Goal: Transaction & Acquisition: Purchase product/service

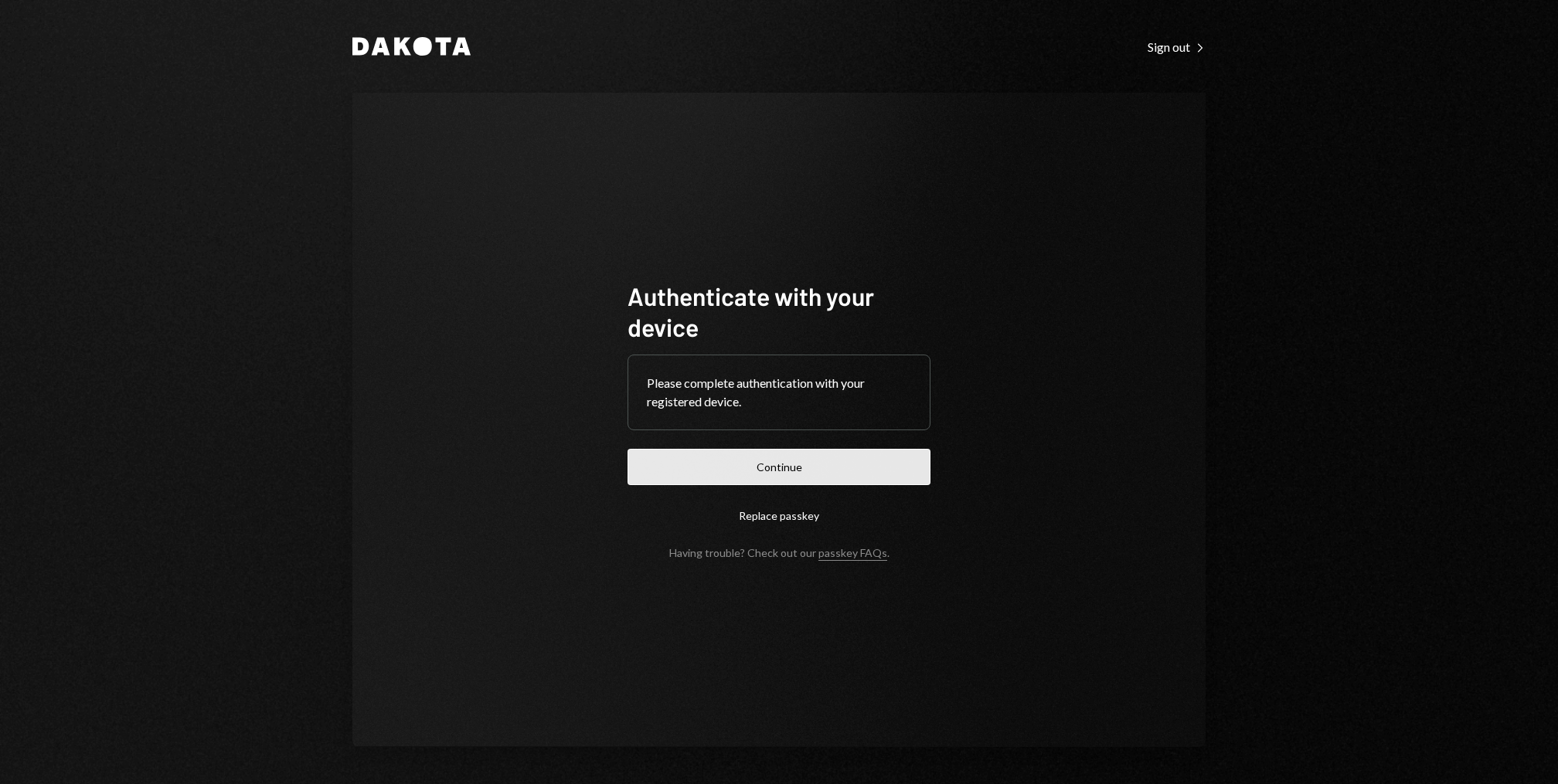
click at [793, 464] on button "Continue" at bounding box center [779, 466] width 303 height 36
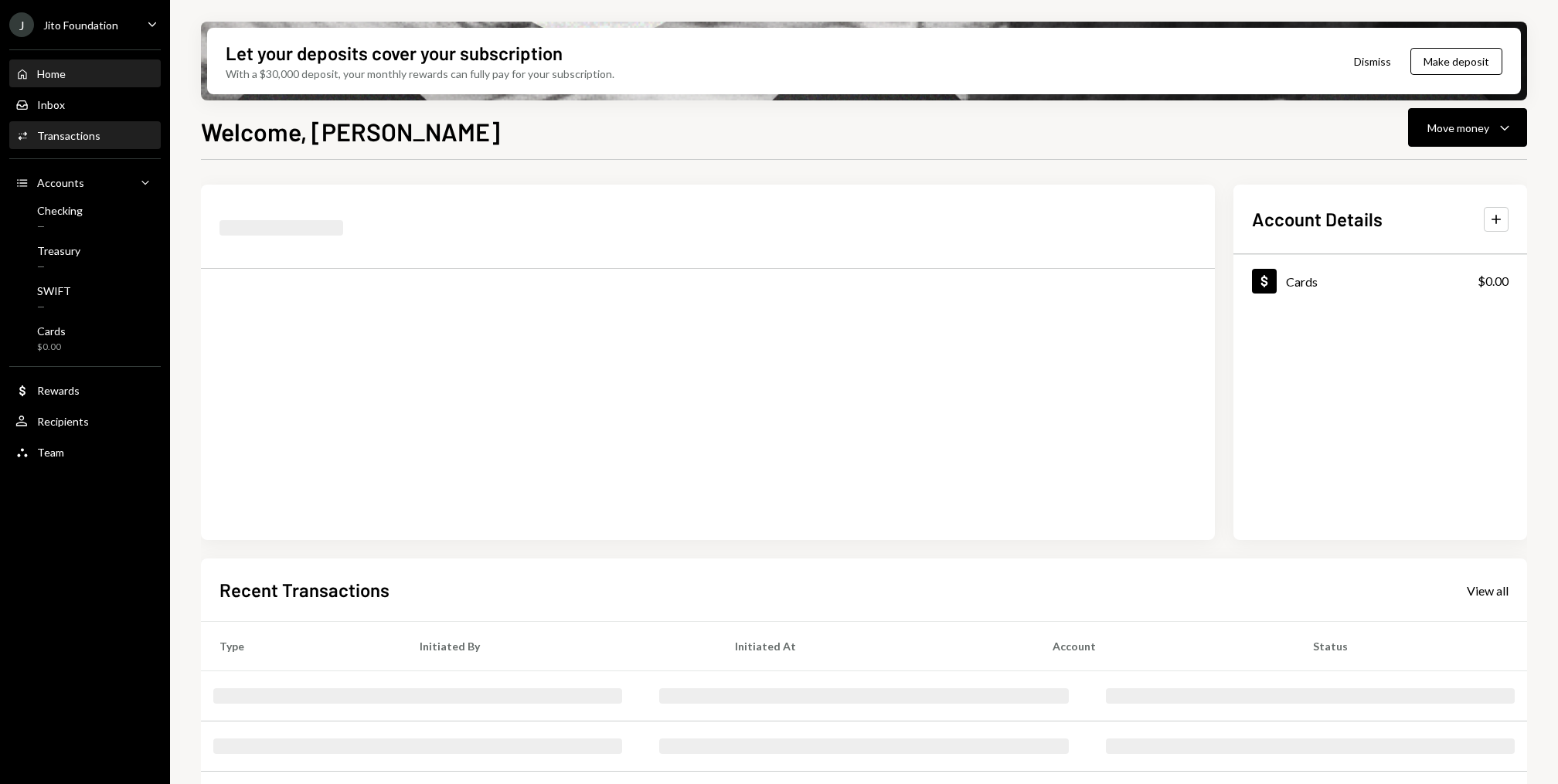
click at [56, 139] on div "Transactions" at bounding box center [68, 136] width 63 height 14
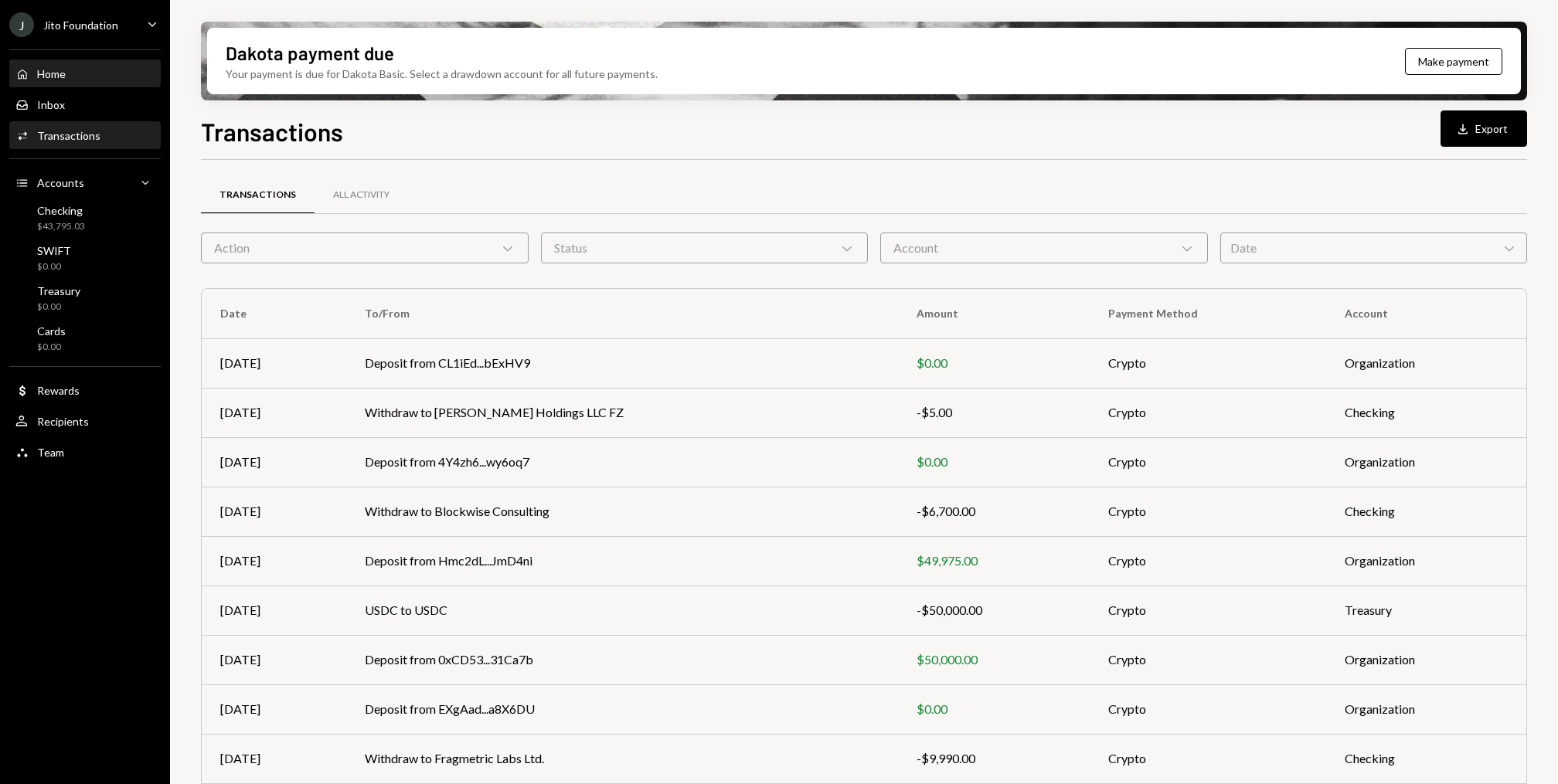
click at [97, 65] on div "Home Home" at bounding box center [85, 74] width 139 height 26
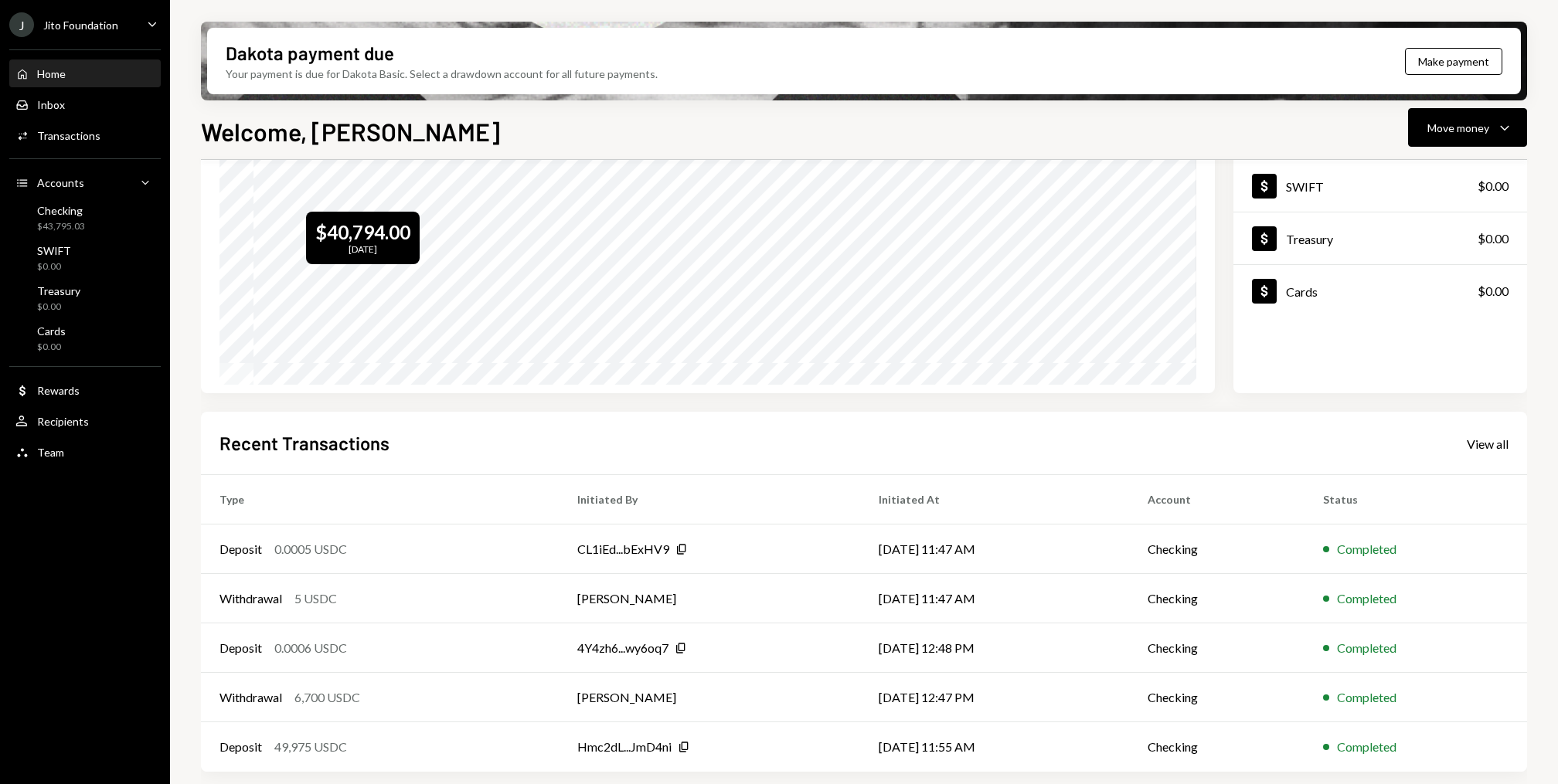
scroll to position [143, 0]
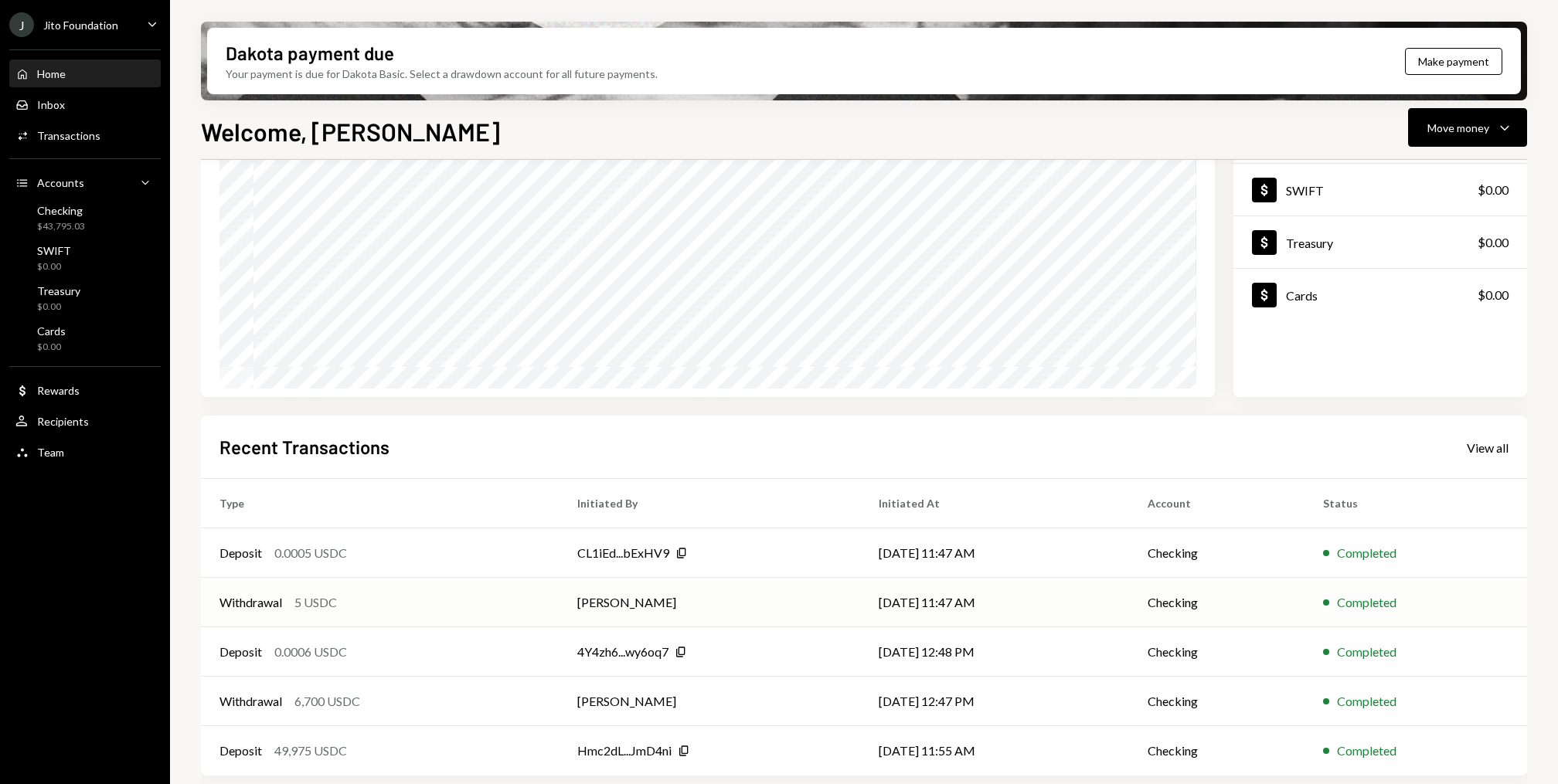
click at [340, 615] on td "Withdrawal 5 USDC" at bounding box center [380, 602] width 358 height 50
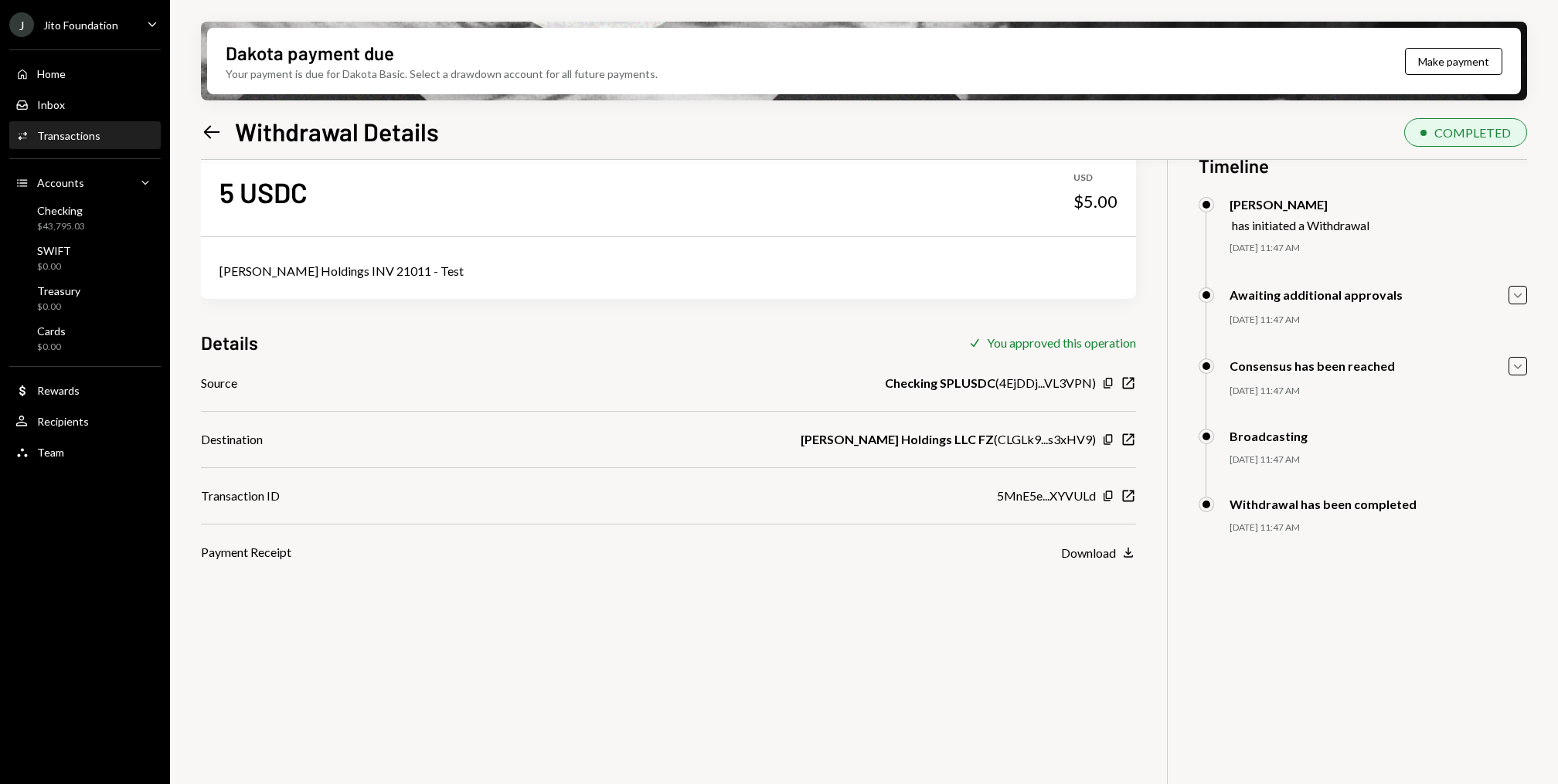
scroll to position [35, 0]
click at [1132, 494] on icon "button" at bounding box center [1129, 498] width 12 height 12
click at [1107, 499] on icon "button" at bounding box center [1107, 498] width 8 height 10
click at [68, 68] on div "Home Home" at bounding box center [85, 74] width 139 height 14
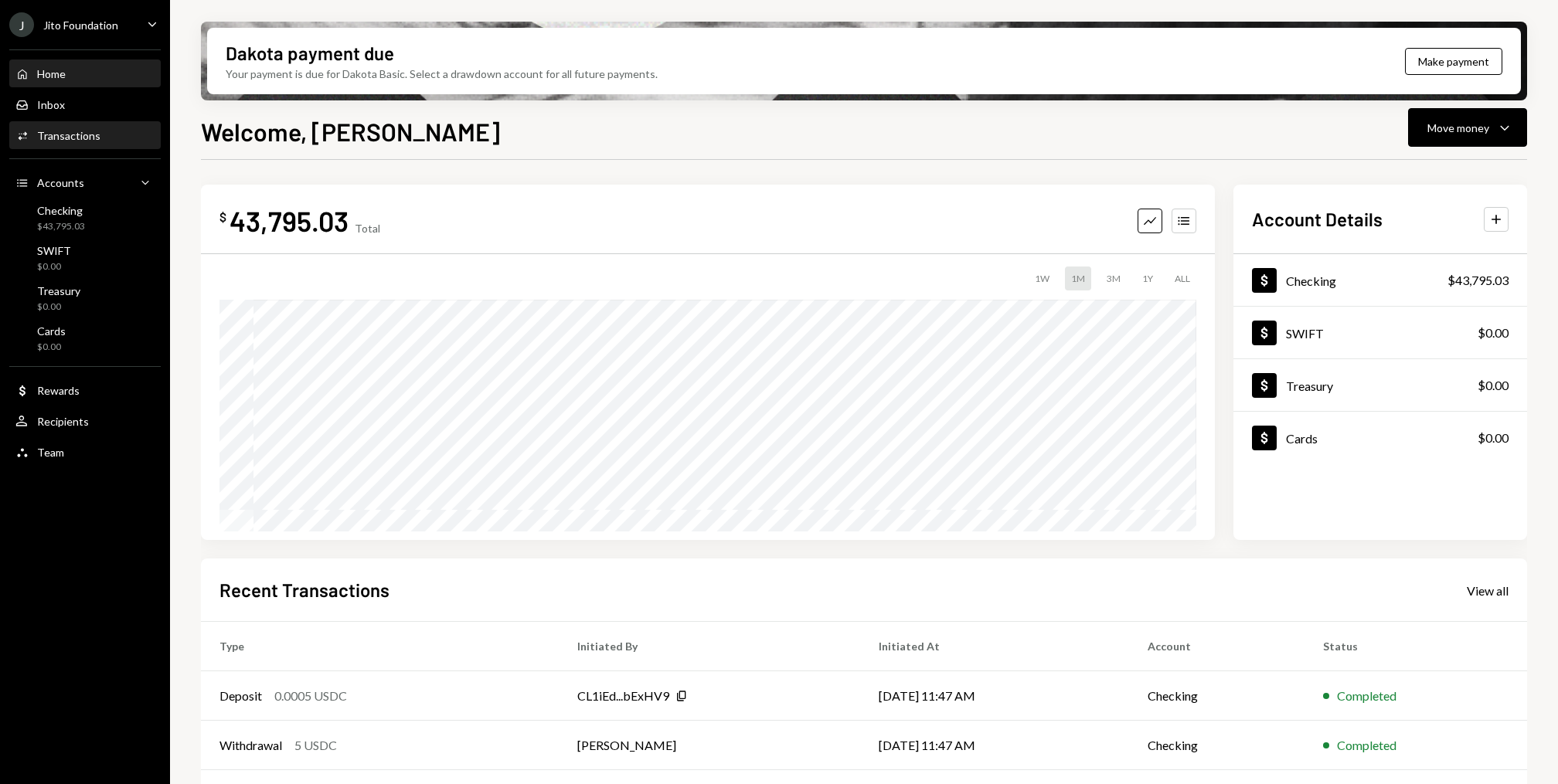
click at [85, 139] on div "Transactions" at bounding box center [68, 136] width 63 height 14
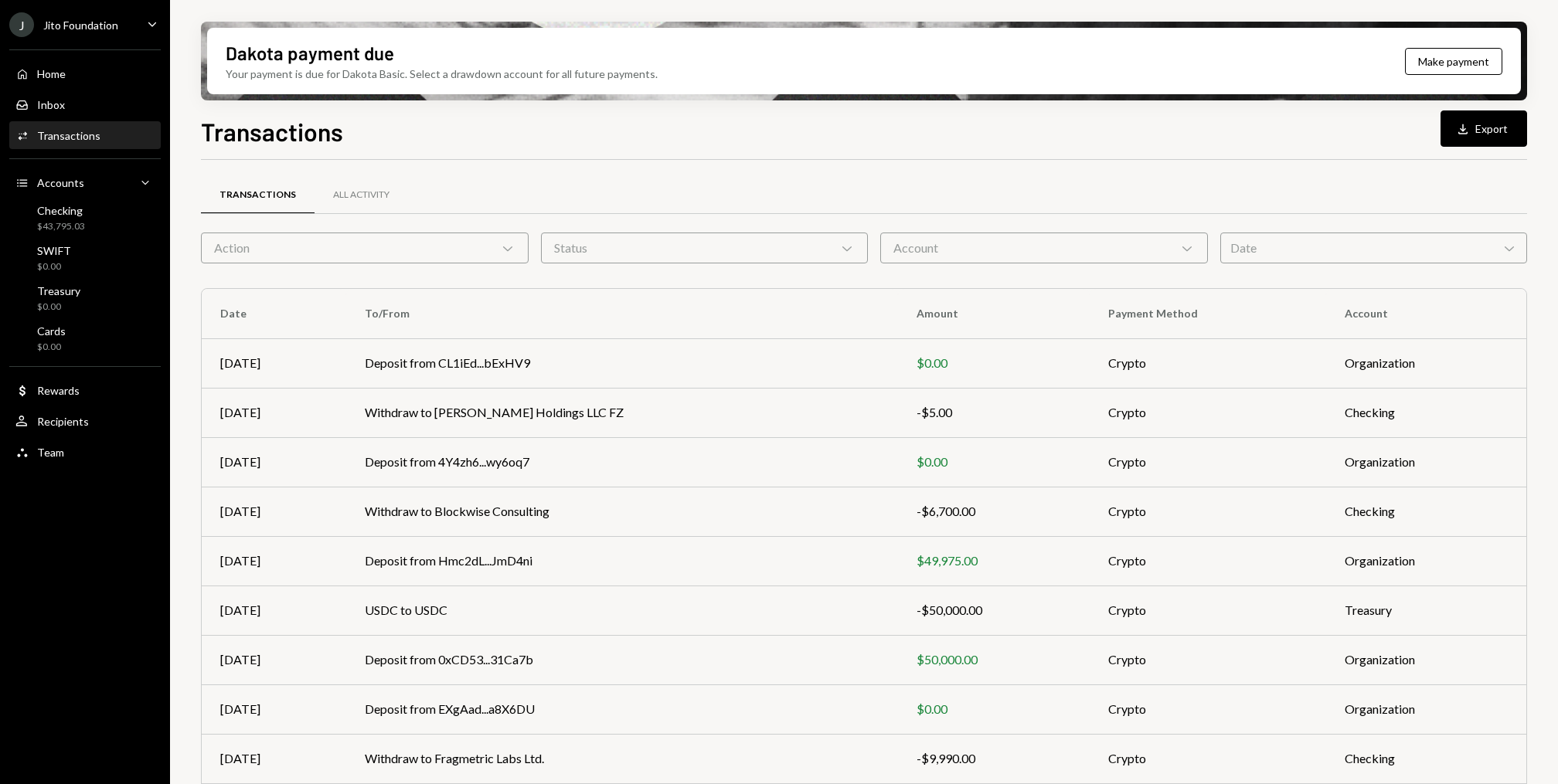
click at [432, 238] on div "Action Chevron Down" at bounding box center [365, 248] width 328 height 31
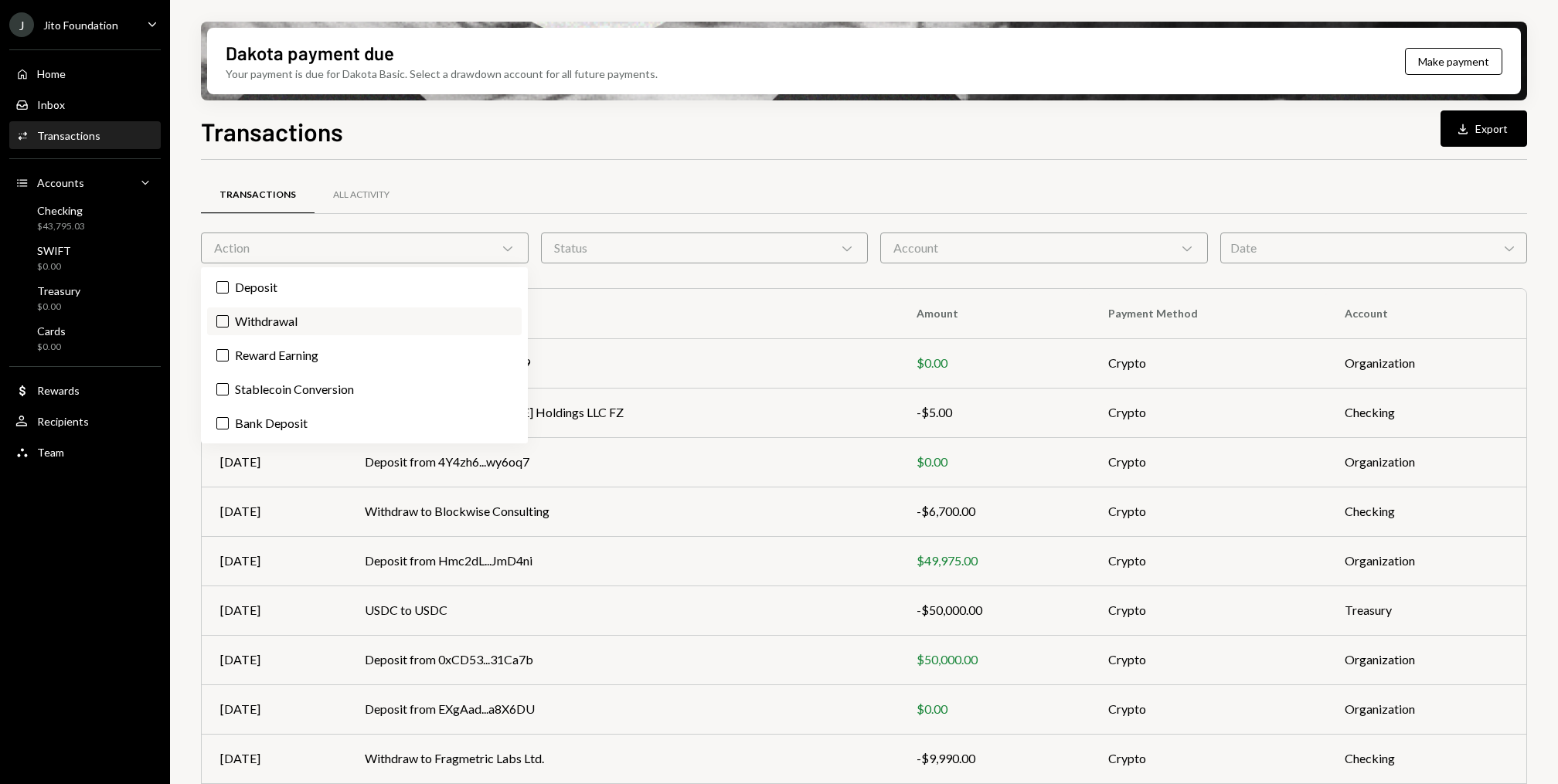
click at [277, 317] on label "Withdrawal" at bounding box center [364, 321] width 314 height 28
click at [229, 317] on button "Withdrawal" at bounding box center [222, 321] width 13 height 13
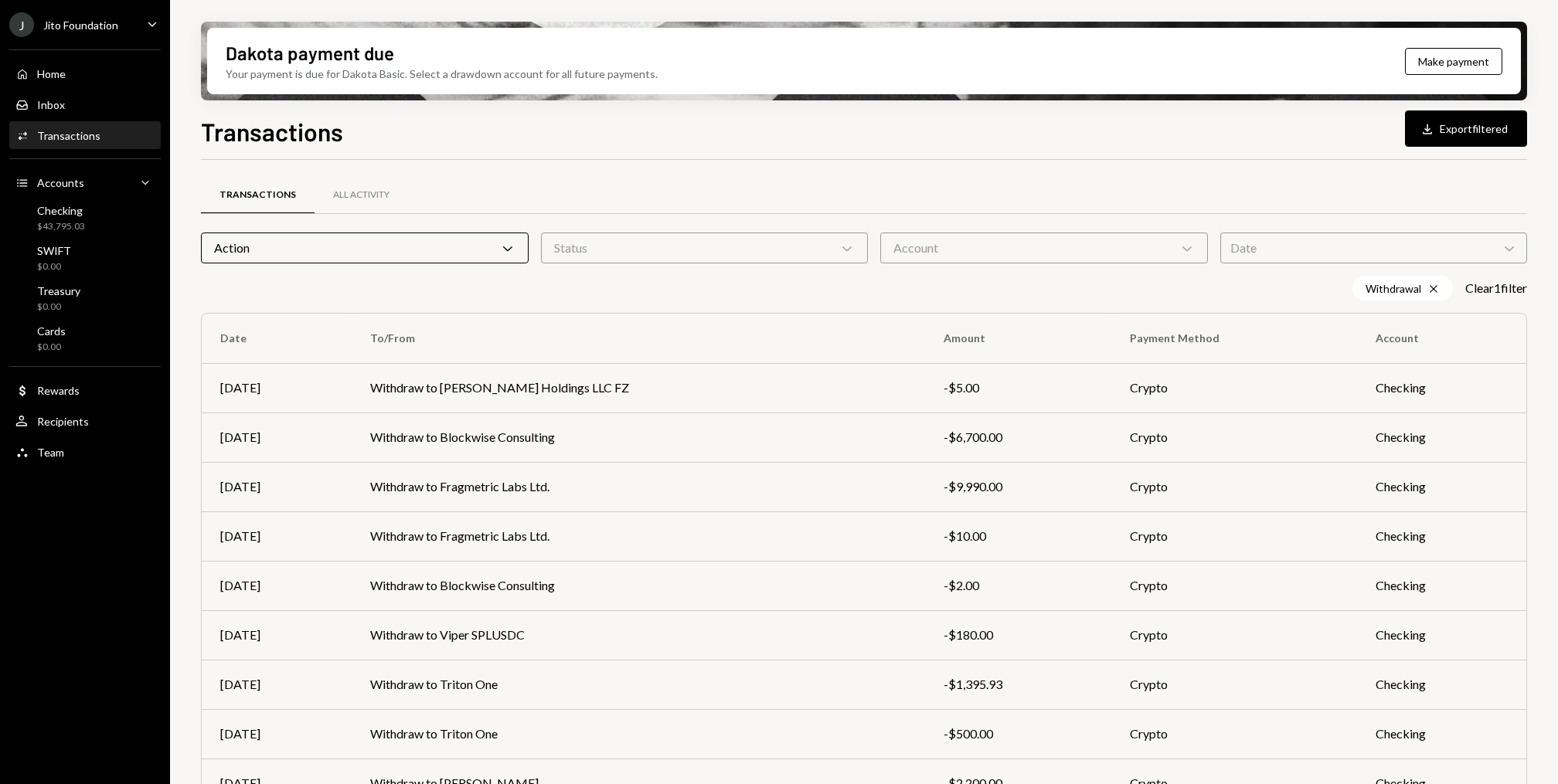
click at [187, 304] on div "Dakota payment due Your payment is due for Dakota Basic. Select a drawdown acco…" at bounding box center [864, 392] width 1388 height 784
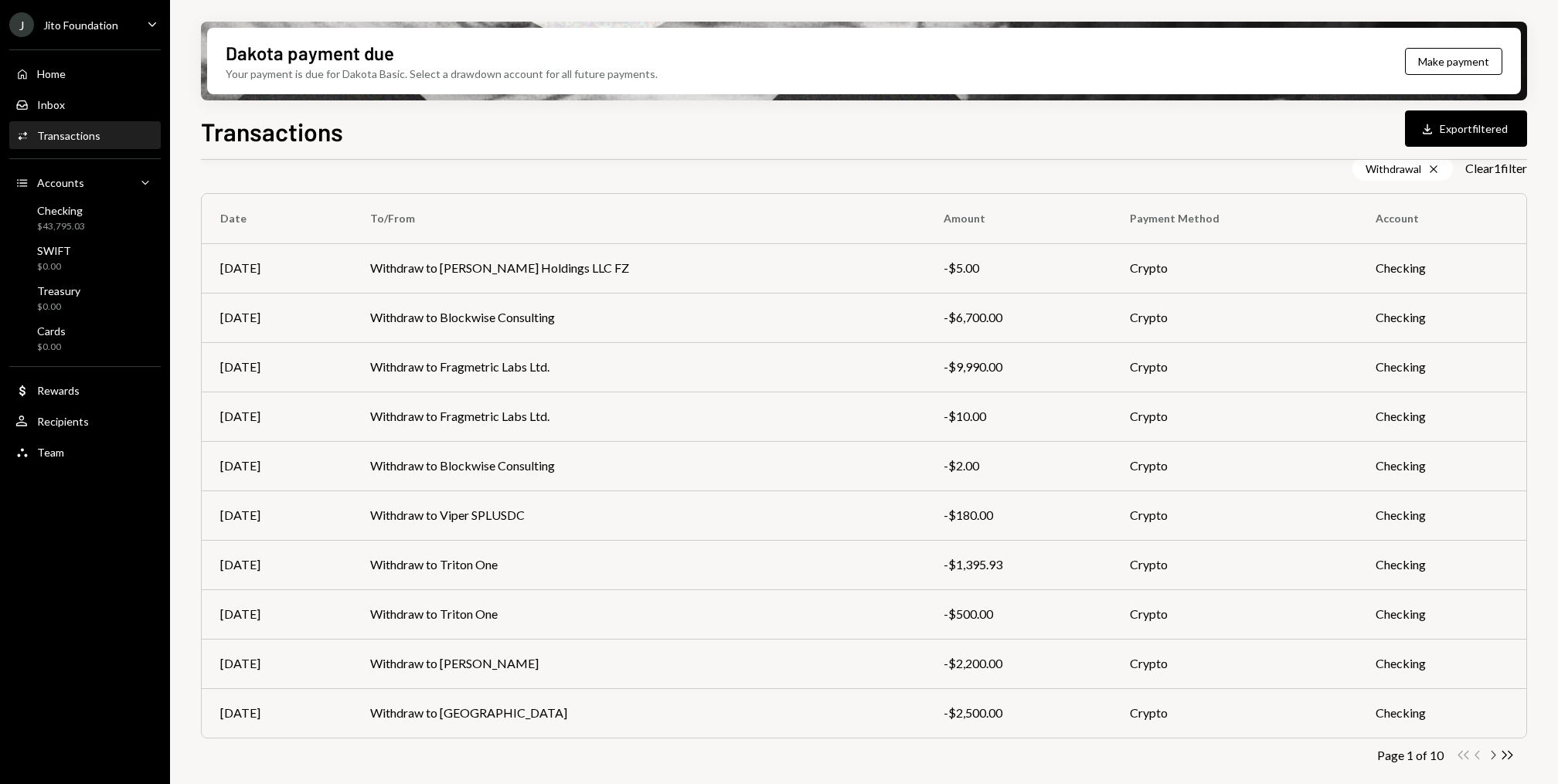
click at [1489, 754] on icon "Chevron Right" at bounding box center [1492, 754] width 14 height 14
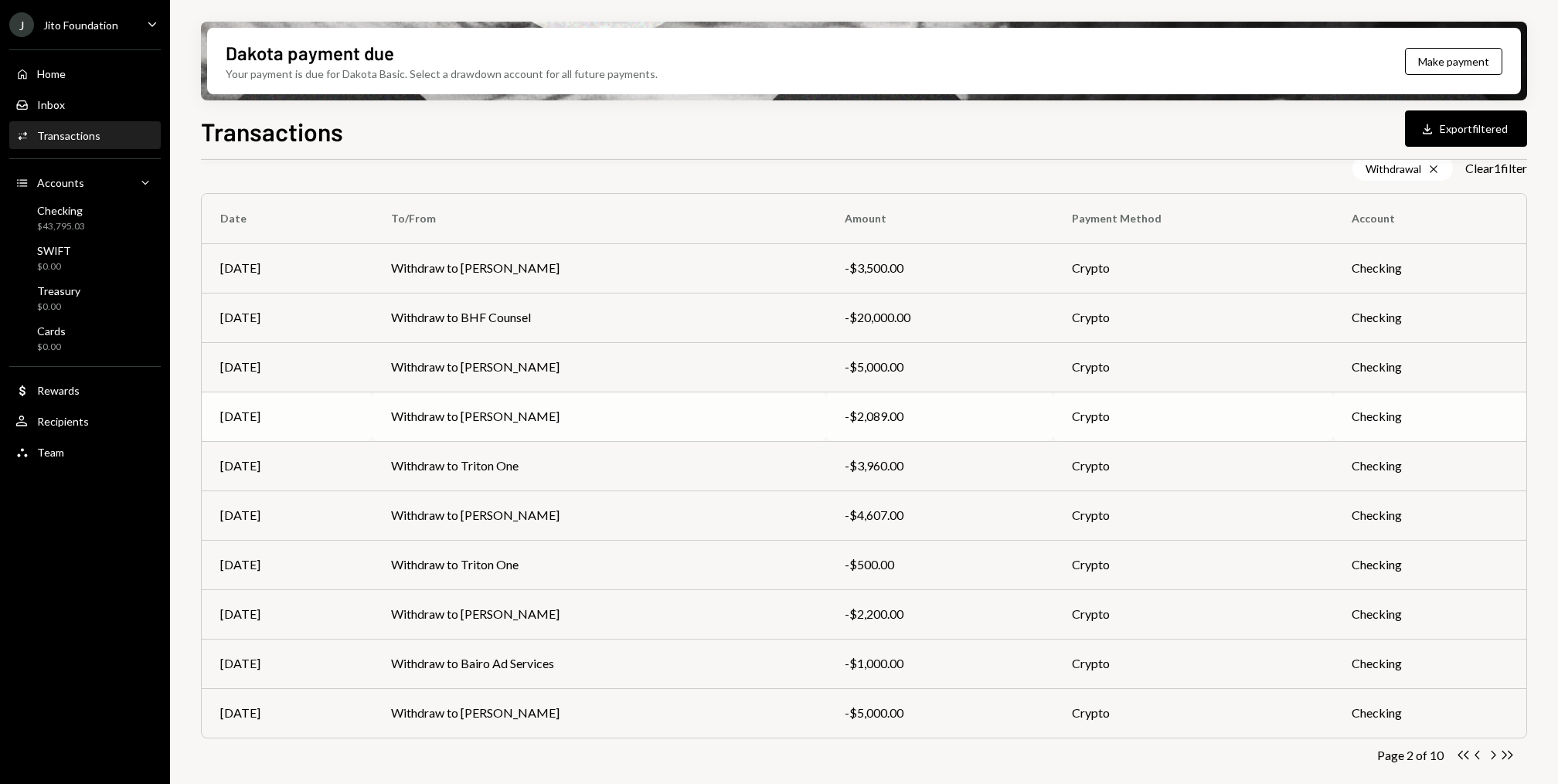
click at [694, 408] on td "Withdraw to [PERSON_NAME]" at bounding box center [600, 416] width 455 height 50
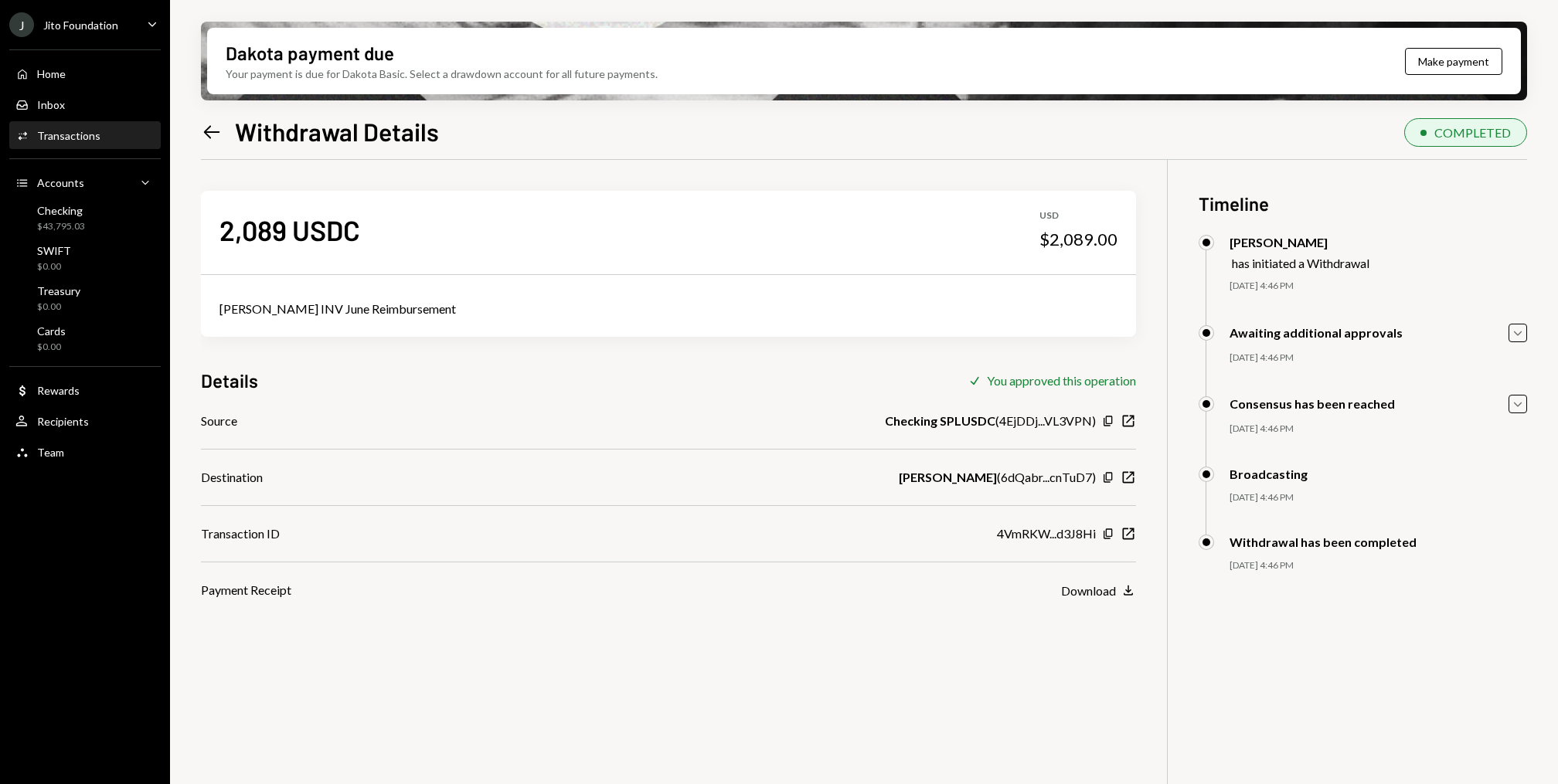
click at [205, 125] on icon "Left Arrow" at bounding box center [212, 133] width 22 height 22
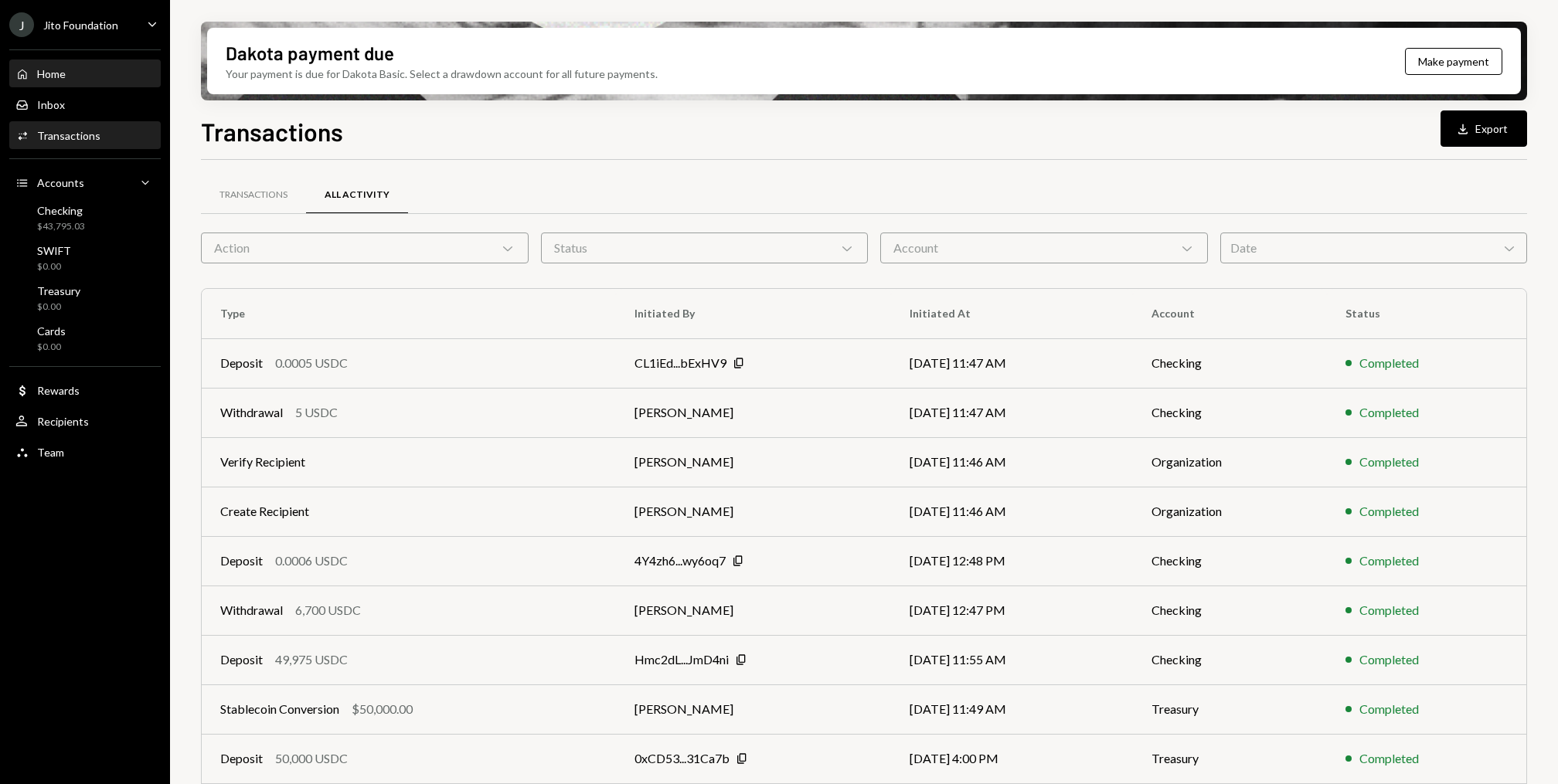
click at [41, 63] on div "Home Home" at bounding box center [85, 74] width 139 height 26
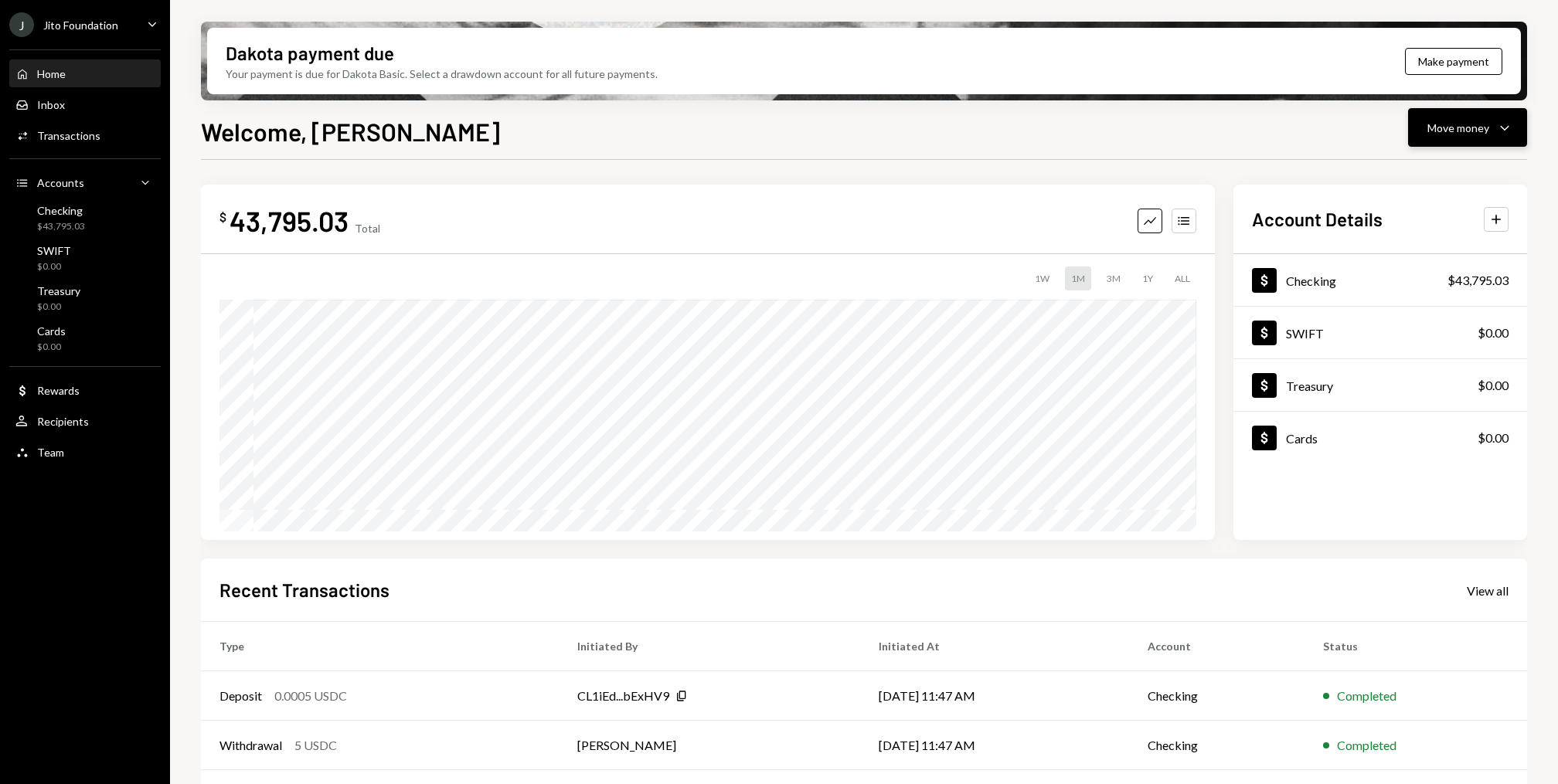
click at [1515, 131] on button "Move money Caret Down" at bounding box center [1468, 128] width 119 height 39
click at [1442, 161] on div "Withdraw Send" at bounding box center [1443, 174] width 155 height 35
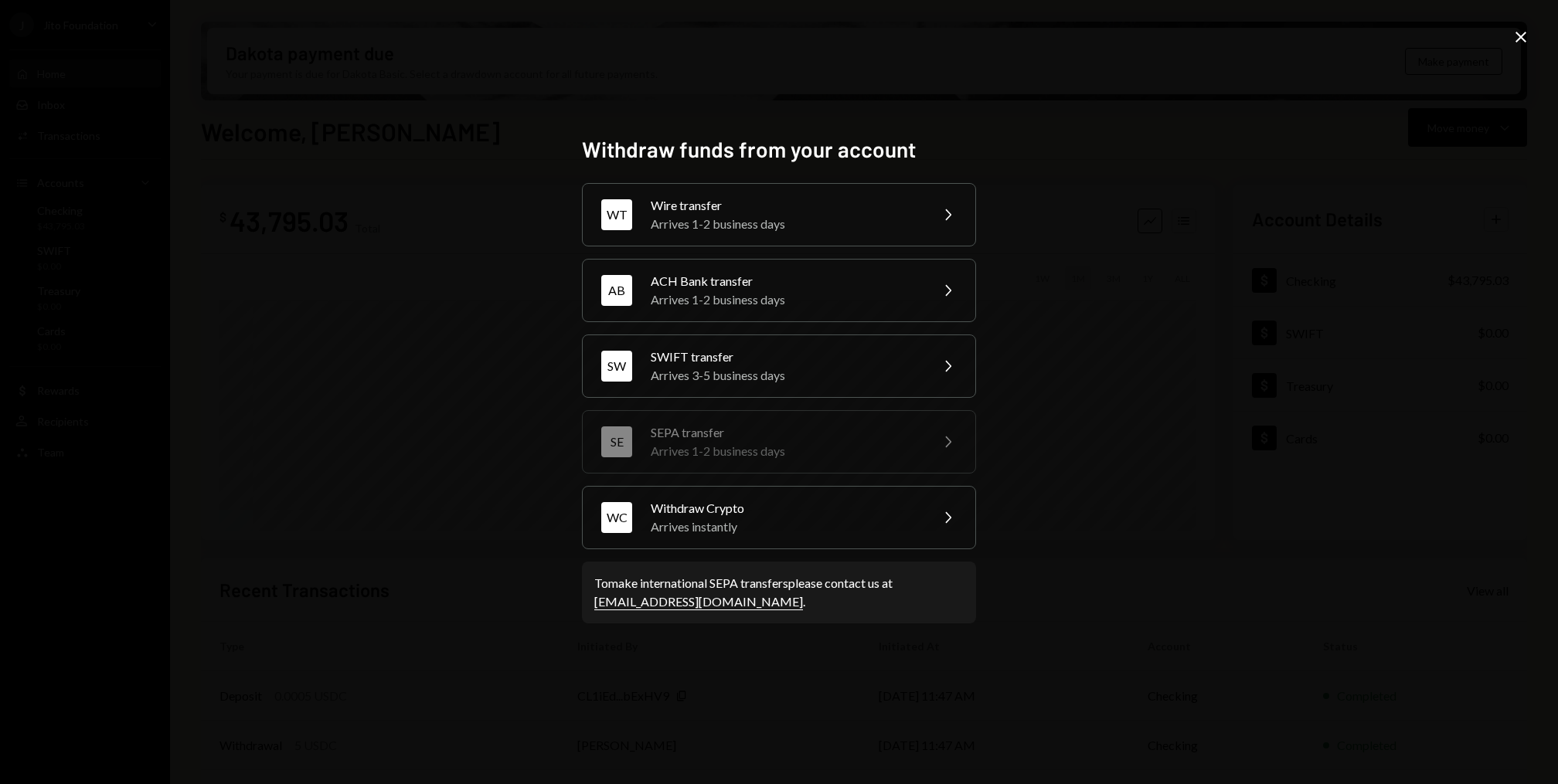
click at [1522, 37] on icon at bounding box center [1521, 36] width 11 height 11
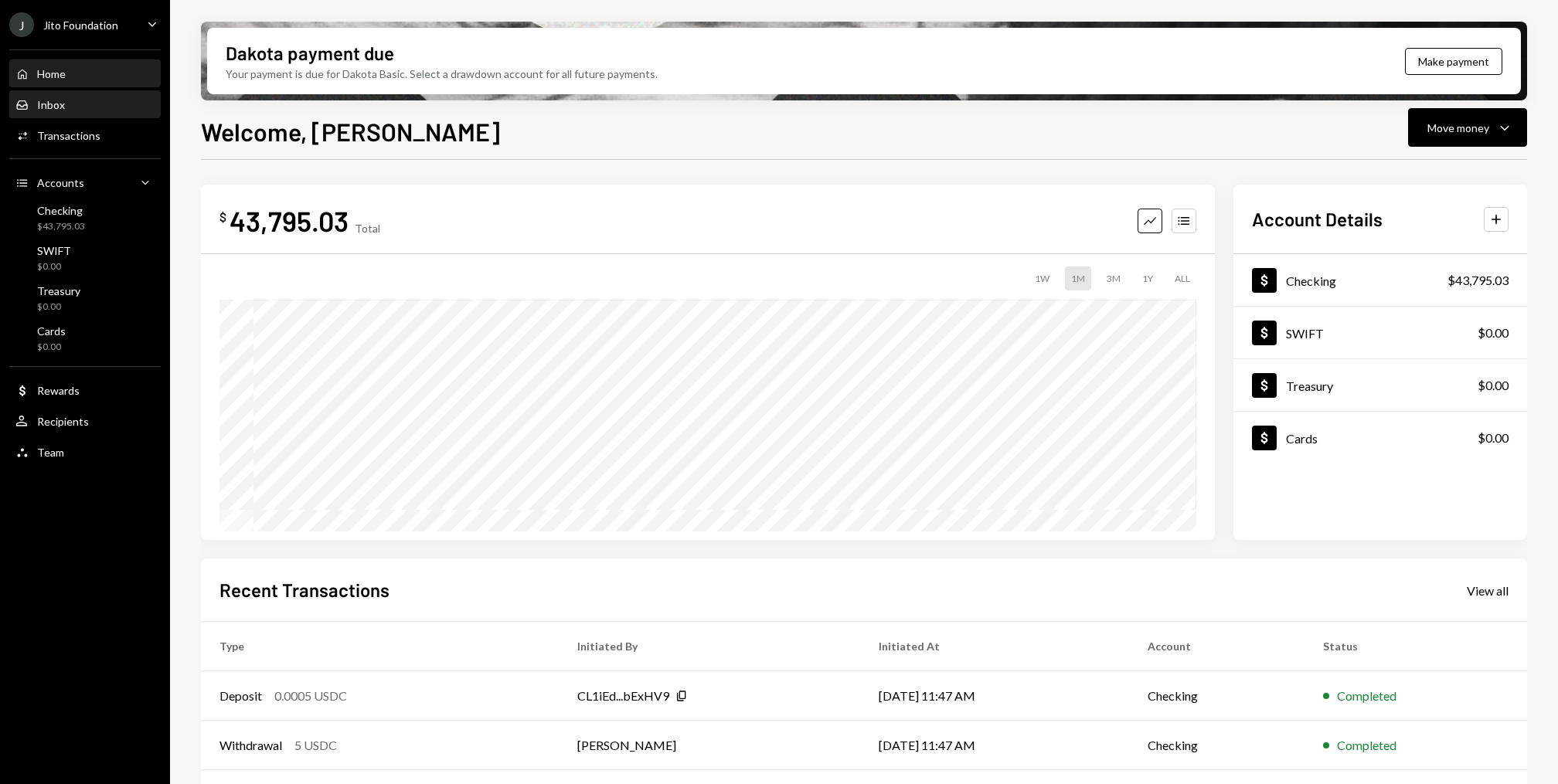
click at [85, 116] on div "Inbox Inbox" at bounding box center [85, 105] width 139 height 26
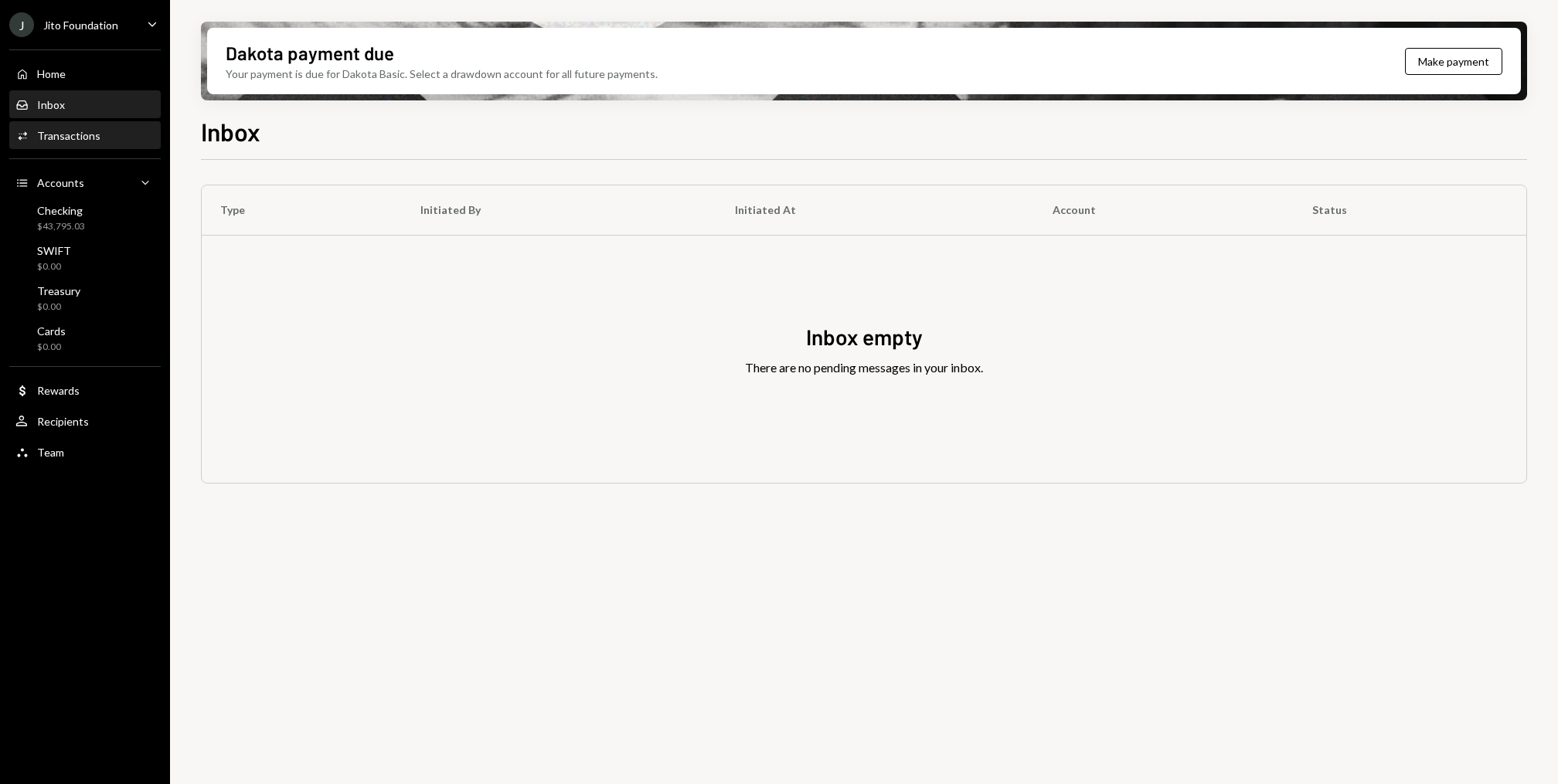
click at [85, 133] on div "Transactions" at bounding box center [68, 136] width 63 height 14
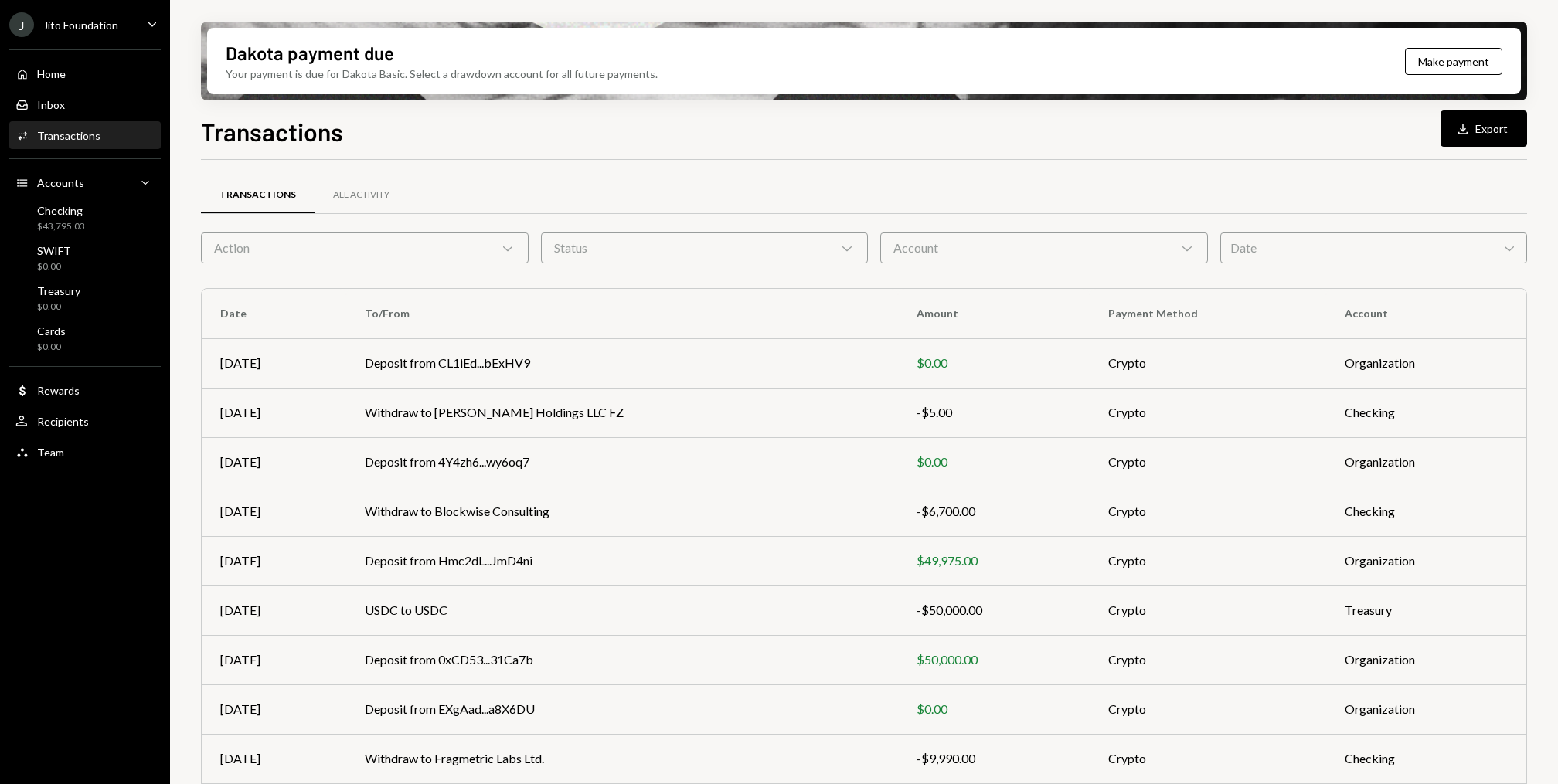
scroll to position [95, 0]
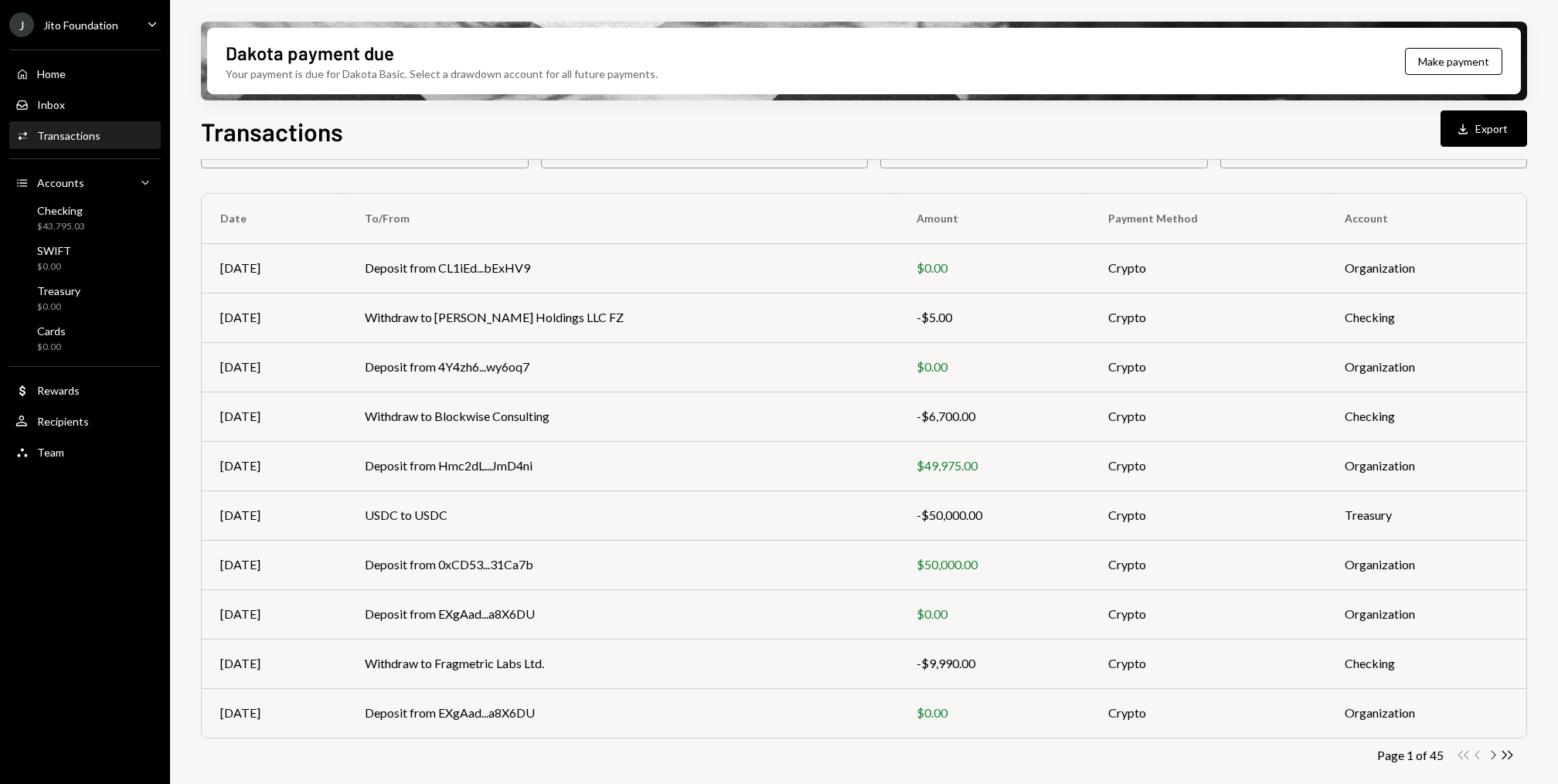
click at [1493, 754] on icon "Chevron Right" at bounding box center [1492, 754] width 14 height 14
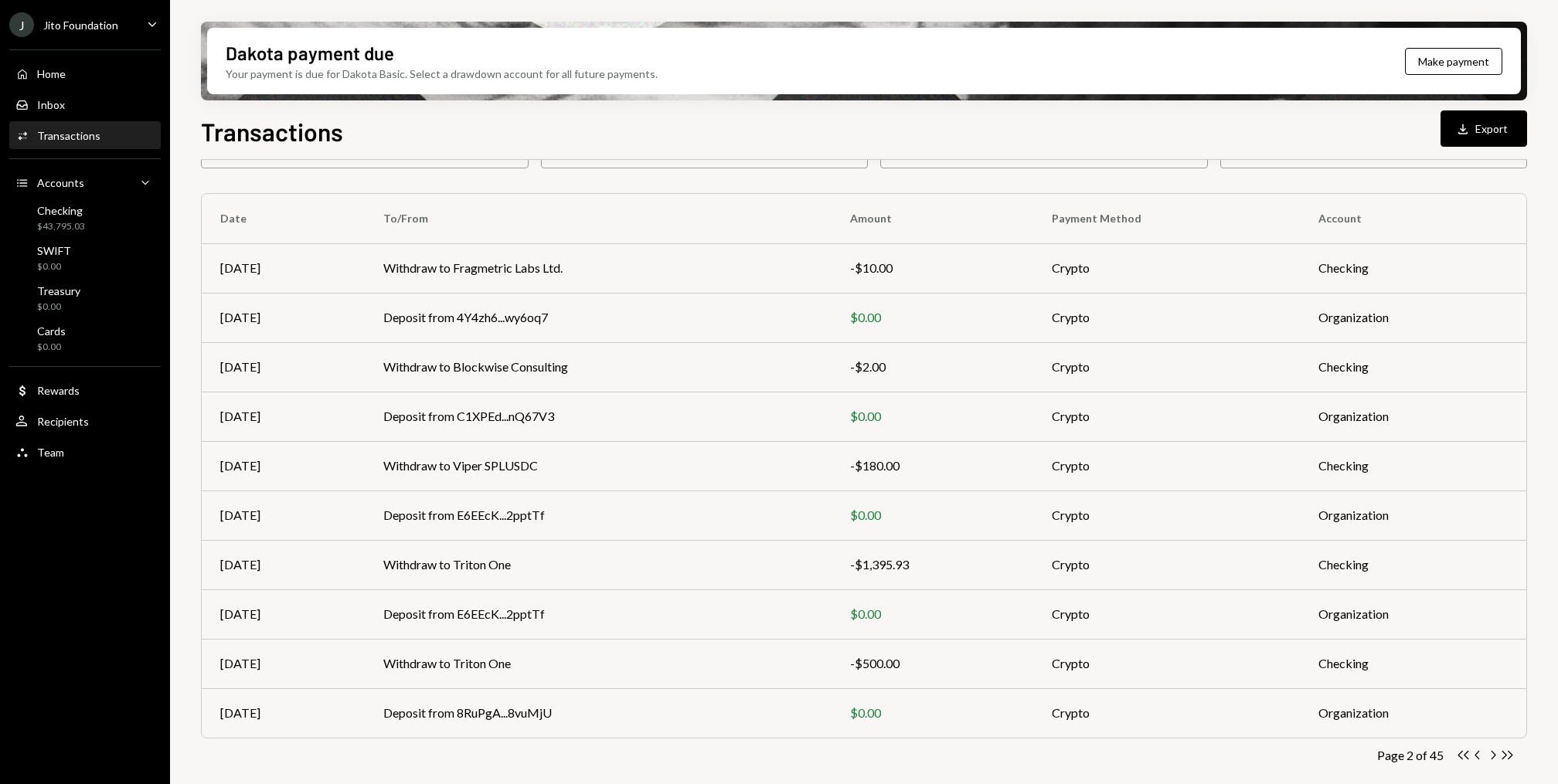
click at [1488, 743] on div "Transactions All Activity Action Chevron Down Status Chevron Down Account Chevr…" at bounding box center [864, 446] width 1326 height 713
click at [1488, 749] on icon "Chevron Right" at bounding box center [1492, 754] width 14 height 14
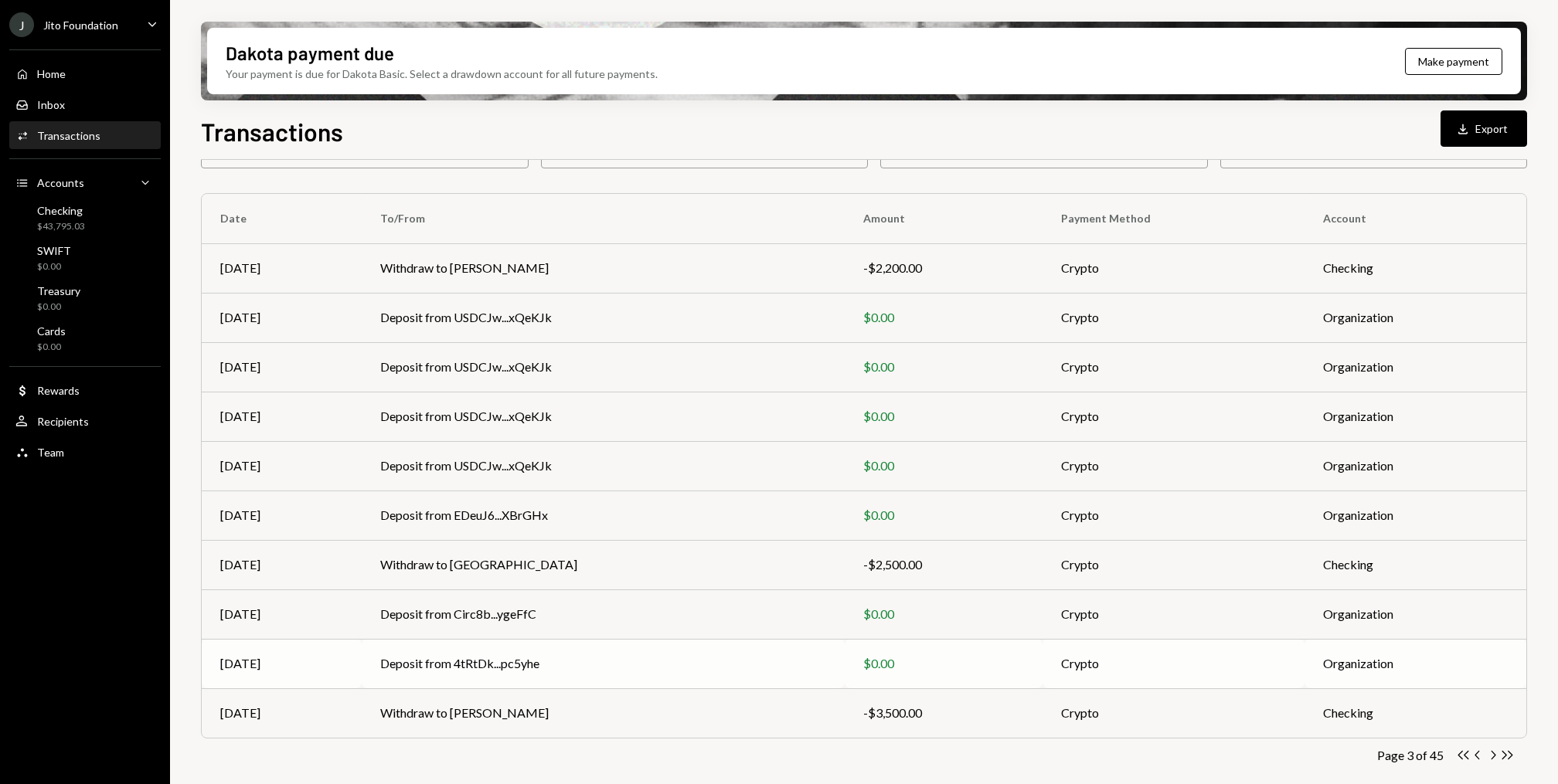
scroll to position [0, 0]
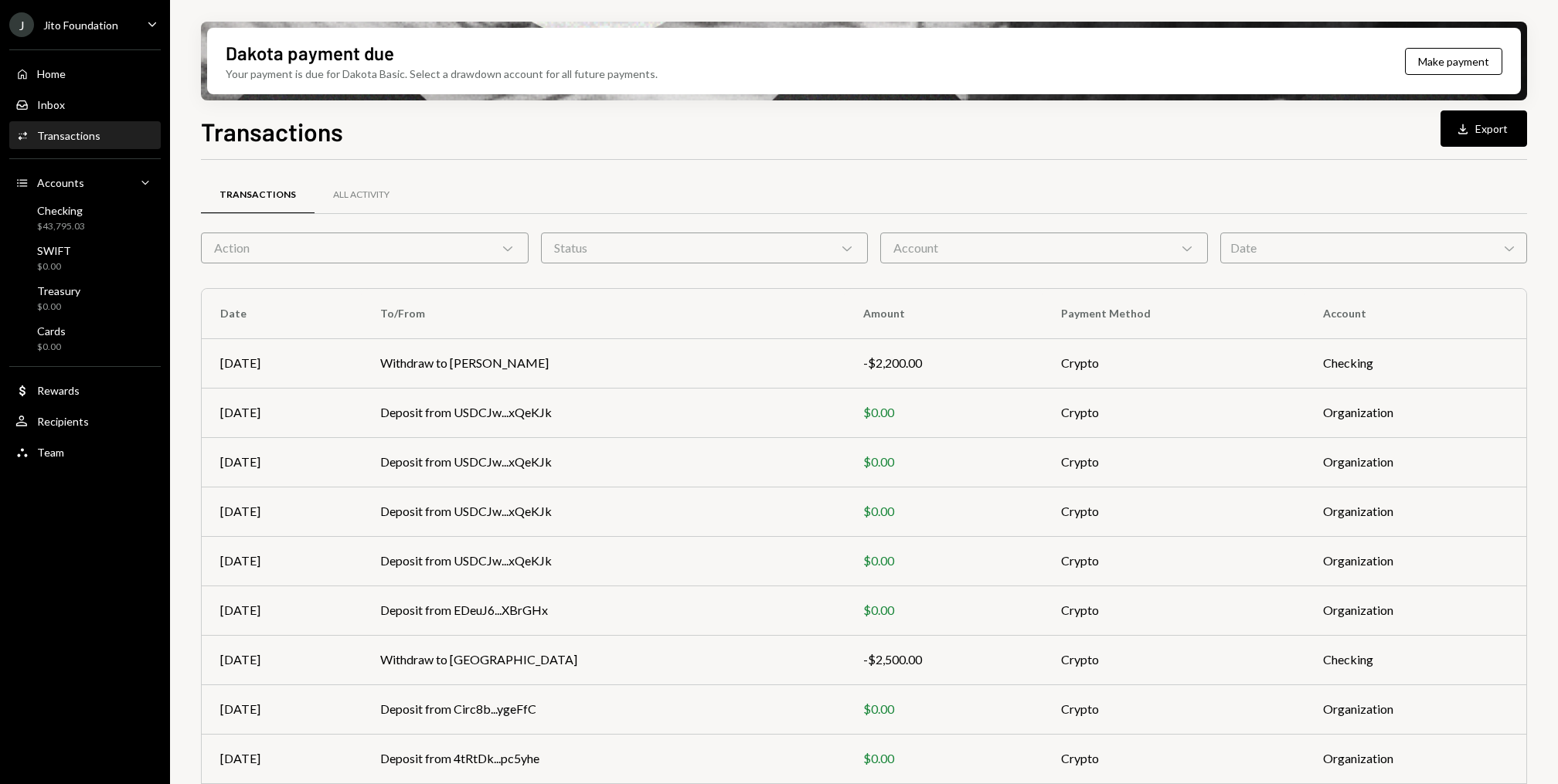
click at [355, 255] on div "Action Chevron Down" at bounding box center [365, 248] width 328 height 31
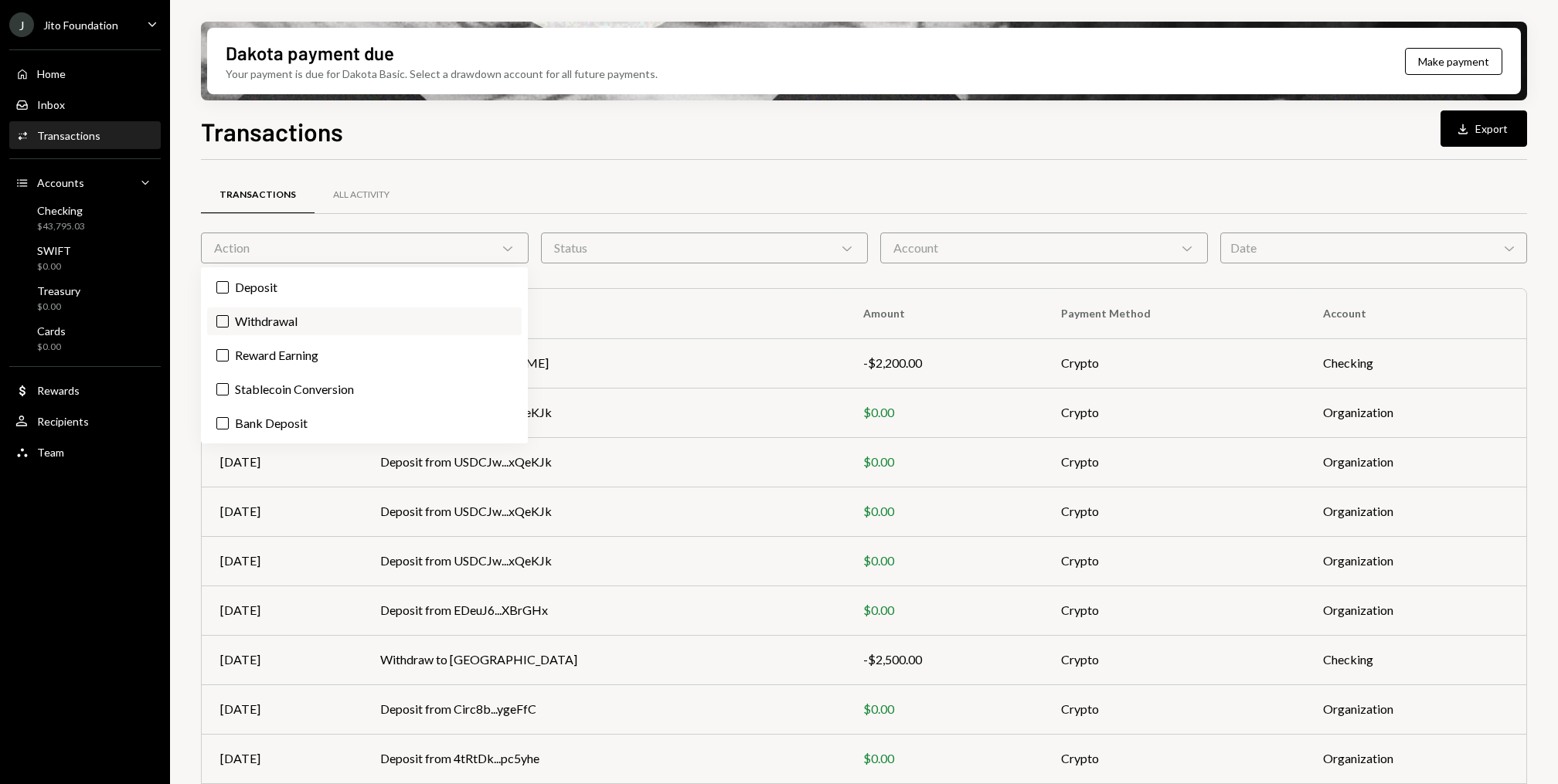
click at [305, 318] on label "Withdrawal" at bounding box center [364, 321] width 314 height 28
click at [229, 318] on button "Withdrawal" at bounding box center [222, 321] width 13 height 13
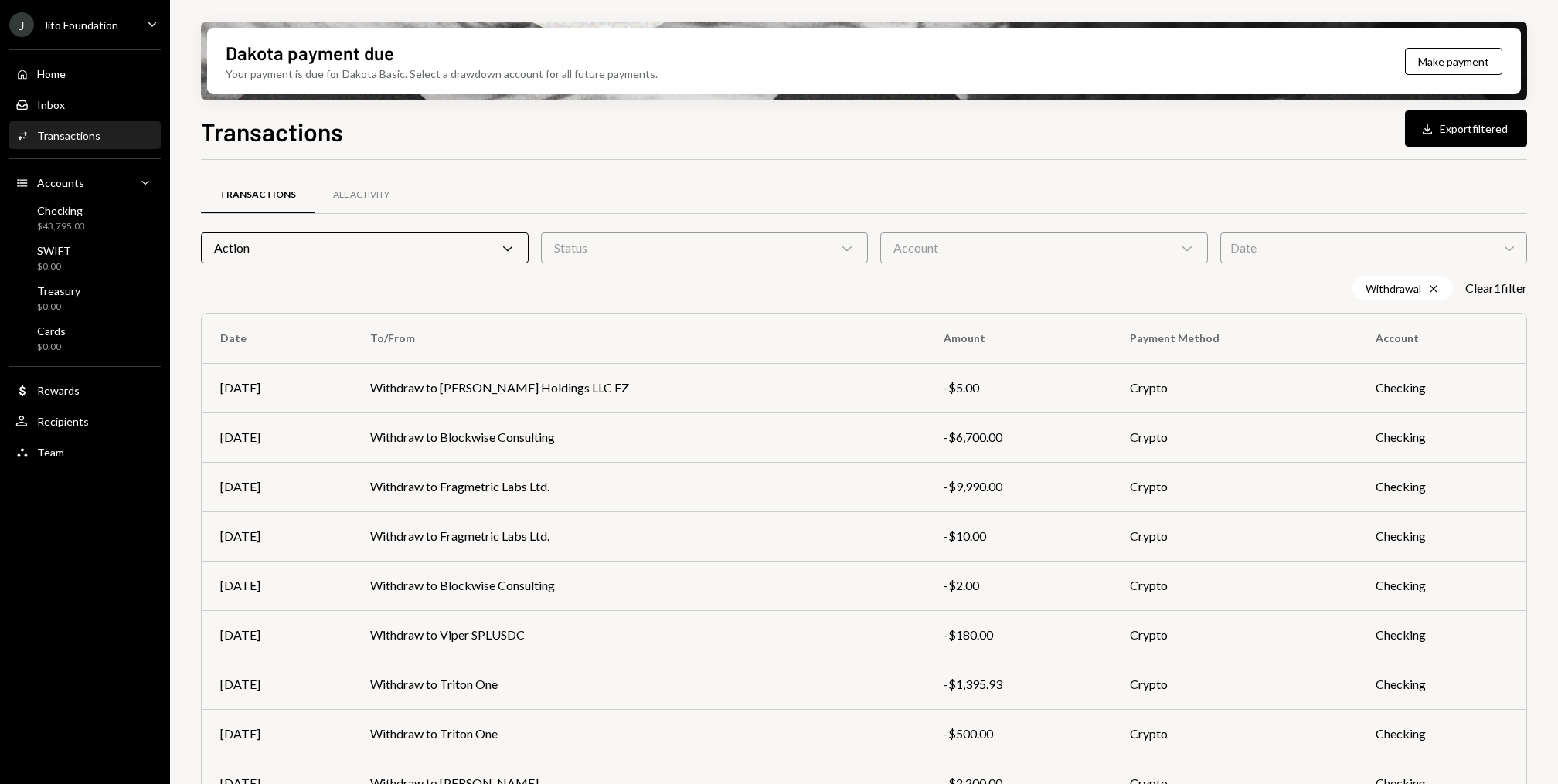
click at [186, 373] on div "Dakota payment due Your payment is due for Dakota Basic. Select a drawdown acco…" at bounding box center [864, 392] width 1388 height 784
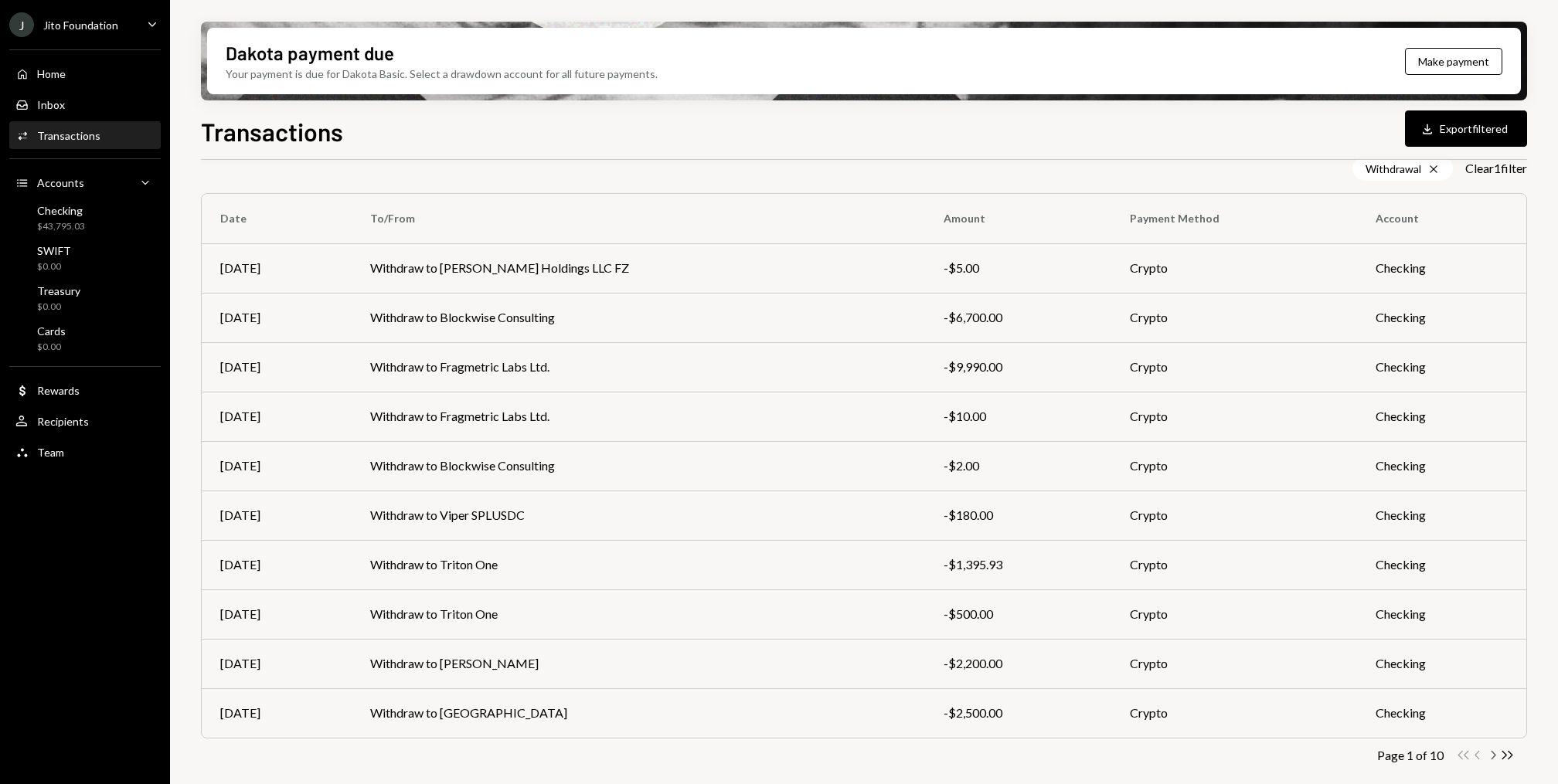
click at [1491, 753] on icon "Chevron Right" at bounding box center [1492, 754] width 14 height 14
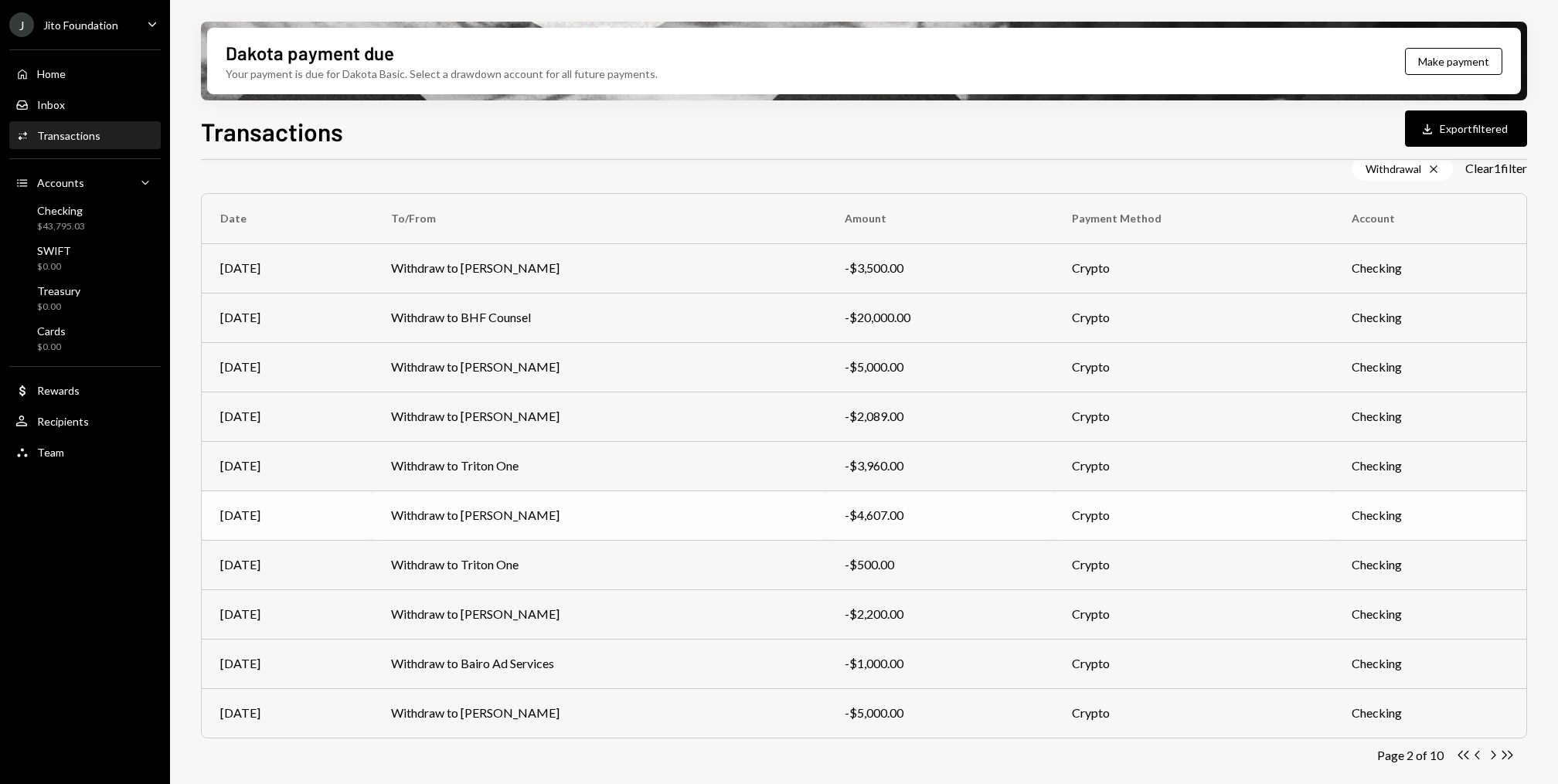
click at [654, 518] on td "Withdraw to [PERSON_NAME]" at bounding box center [600, 515] width 455 height 50
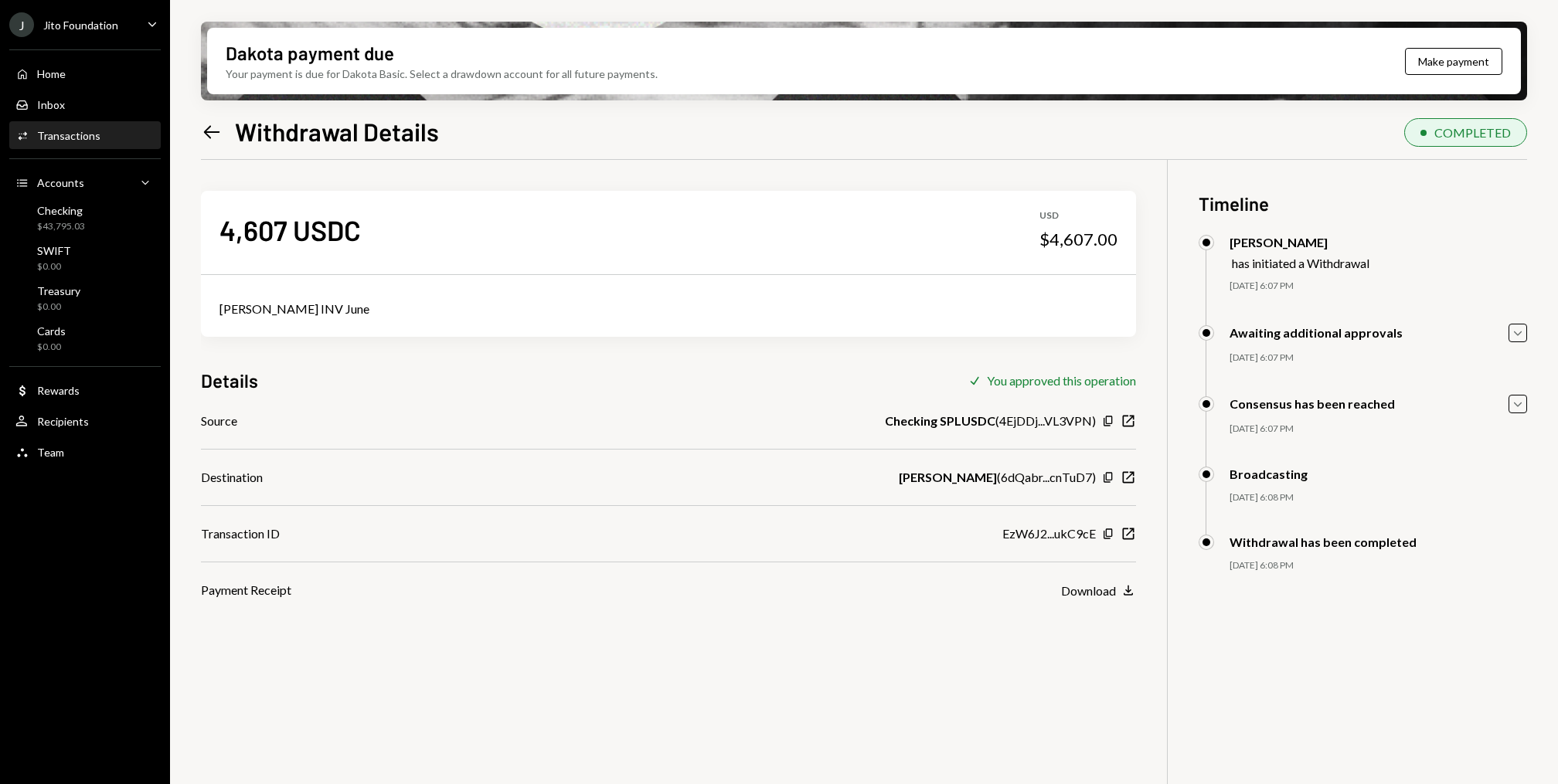
click at [299, 310] on div "[PERSON_NAME] INV June" at bounding box center [669, 309] width 898 height 19
copy div "[PERSON_NAME] INV June"
click at [80, 74] on div "Home Home" at bounding box center [85, 74] width 139 height 14
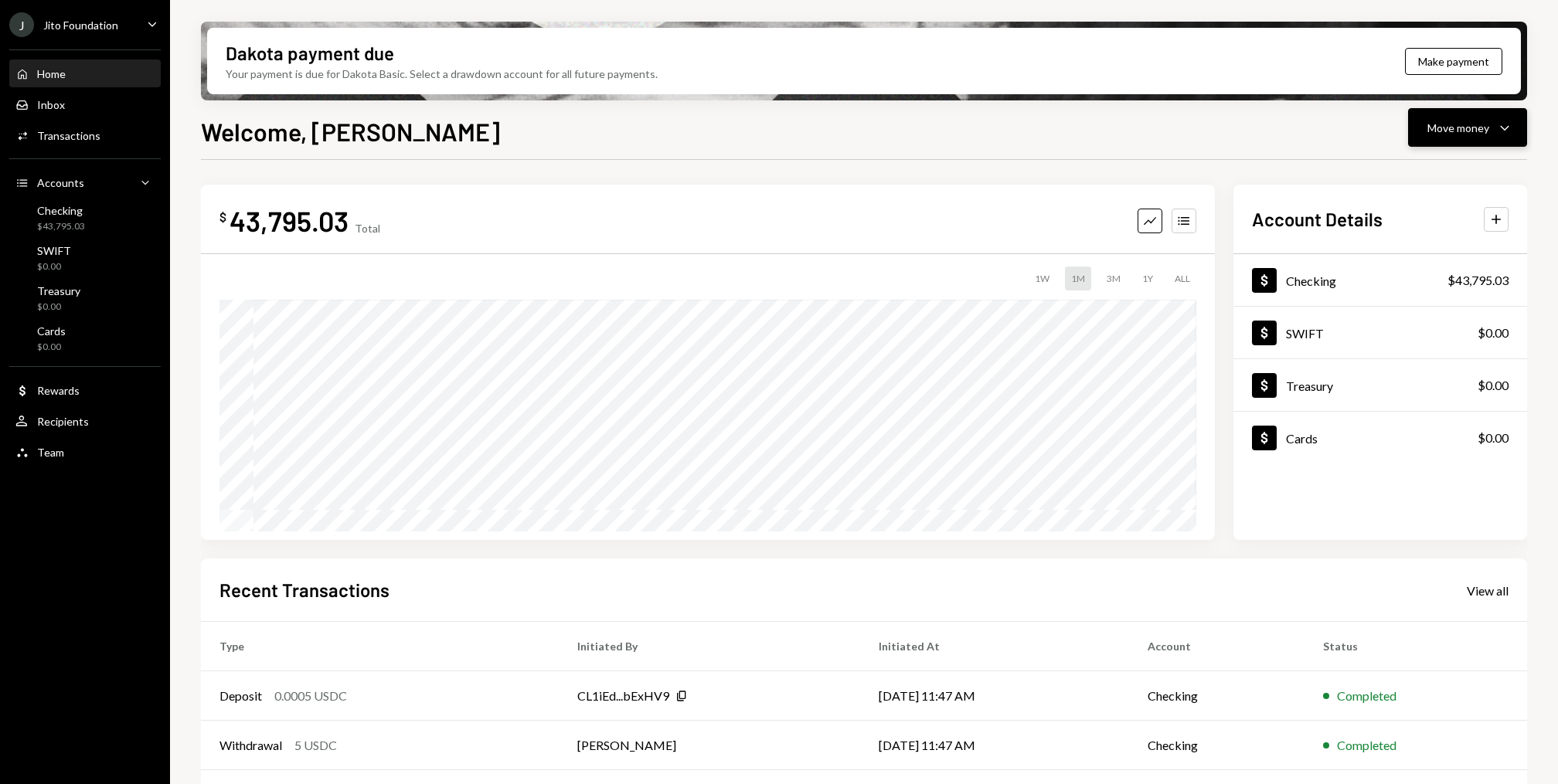
click at [1516, 124] on button "Move money Caret Down" at bounding box center [1468, 128] width 119 height 39
click at [1465, 172] on div "Send" at bounding box center [1455, 174] width 112 height 16
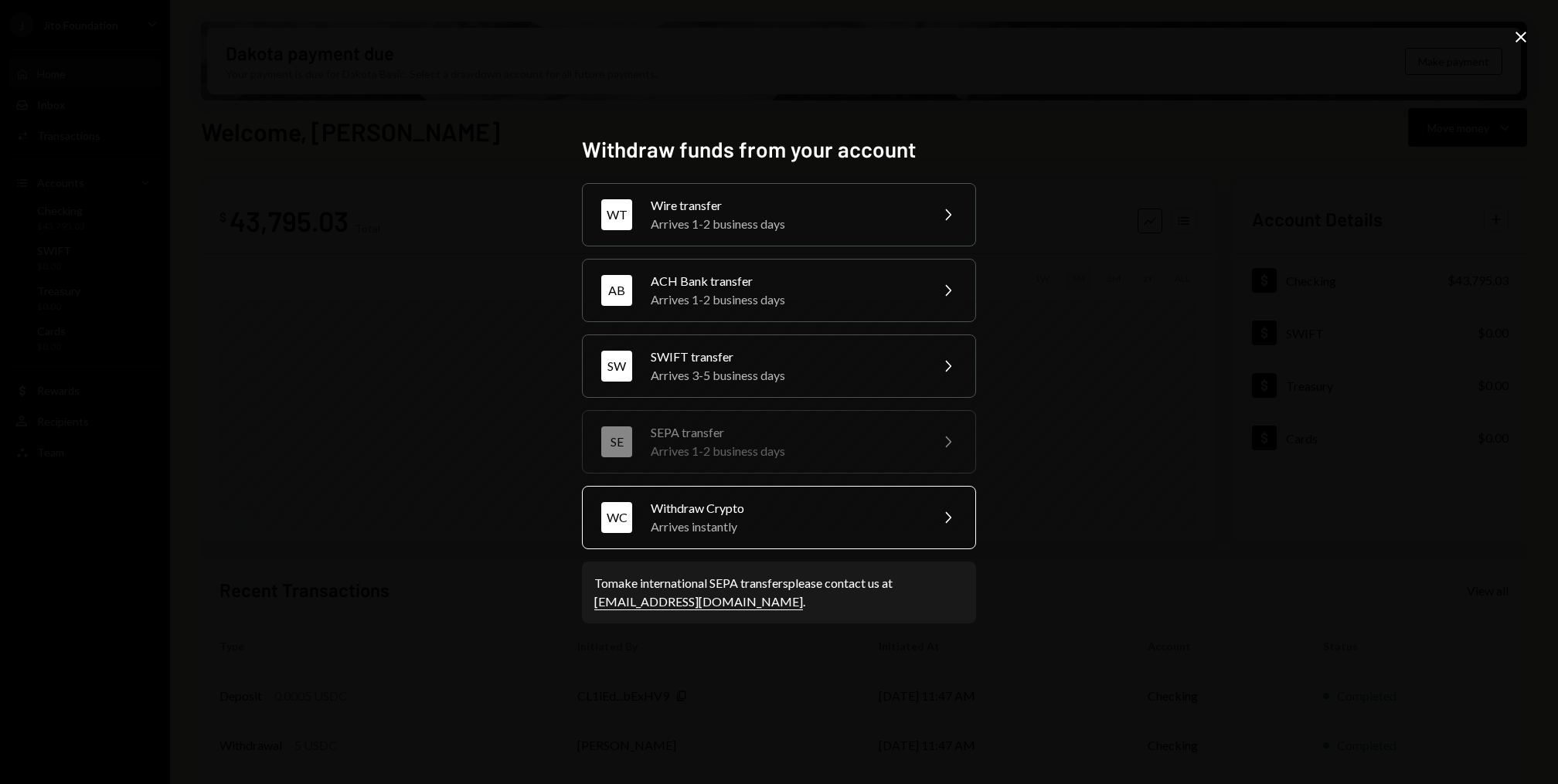
click at [675, 508] on div "Withdraw Crypto" at bounding box center [785, 509] width 269 height 19
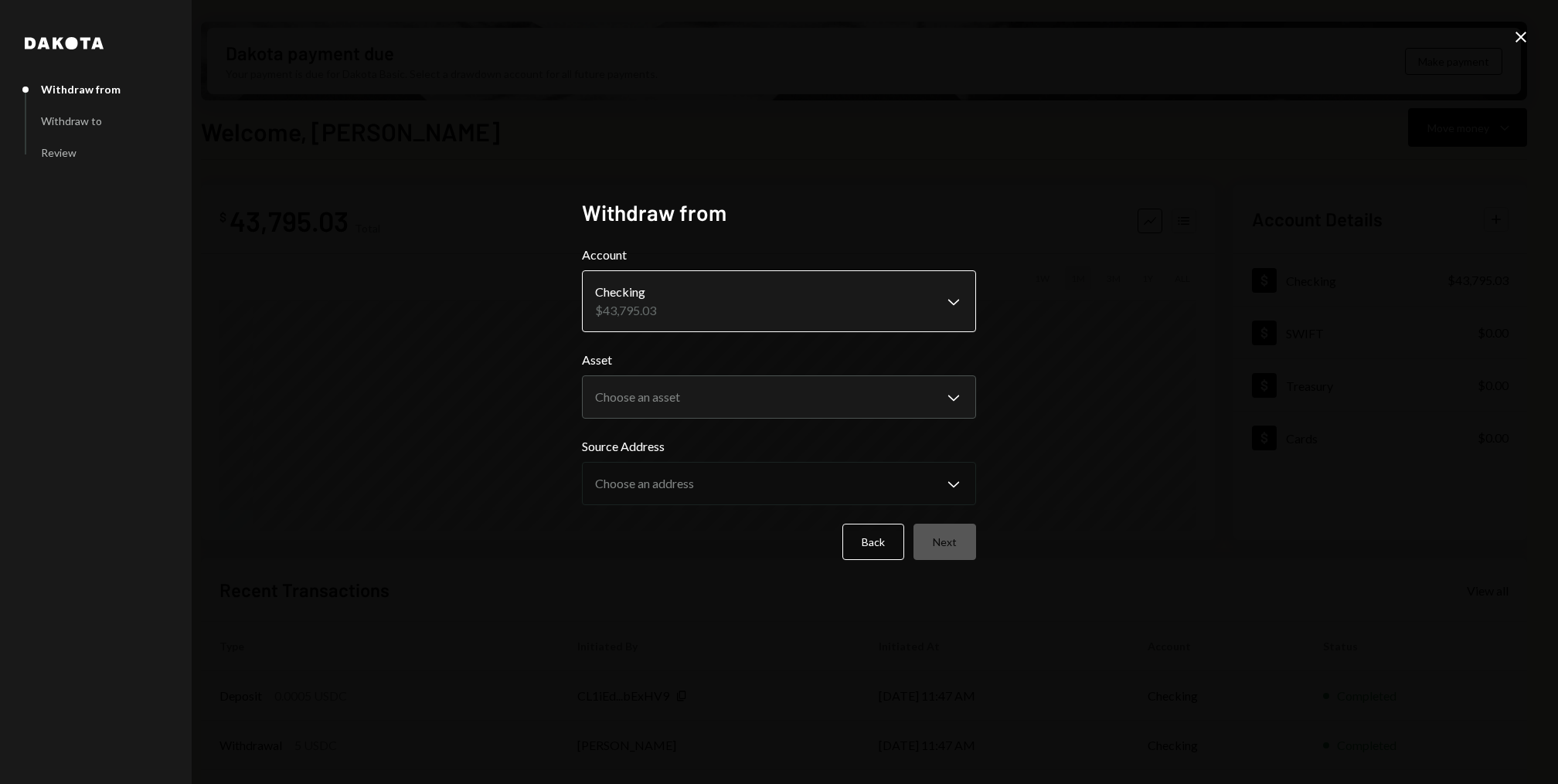
click at [737, 301] on body "J Jito Foundation Caret Down Home Home Inbox Inbox Activities Transactions Acco…" at bounding box center [779, 392] width 1558 height 784
click at [701, 395] on body "J Jito Foundation Caret Down Home Home Inbox Inbox Activities Transactions Acco…" at bounding box center [779, 392] width 1558 height 784
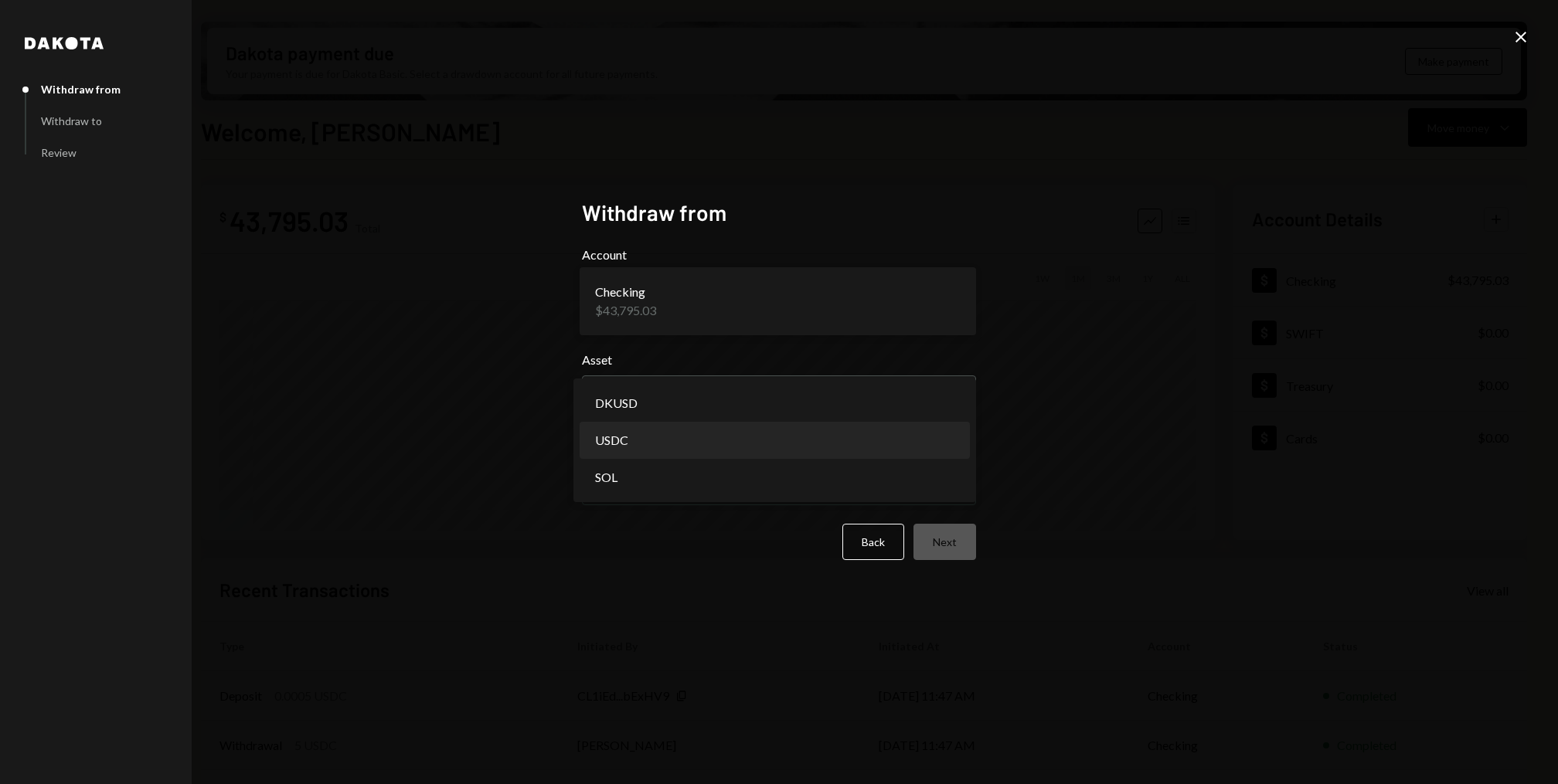
select select "****"
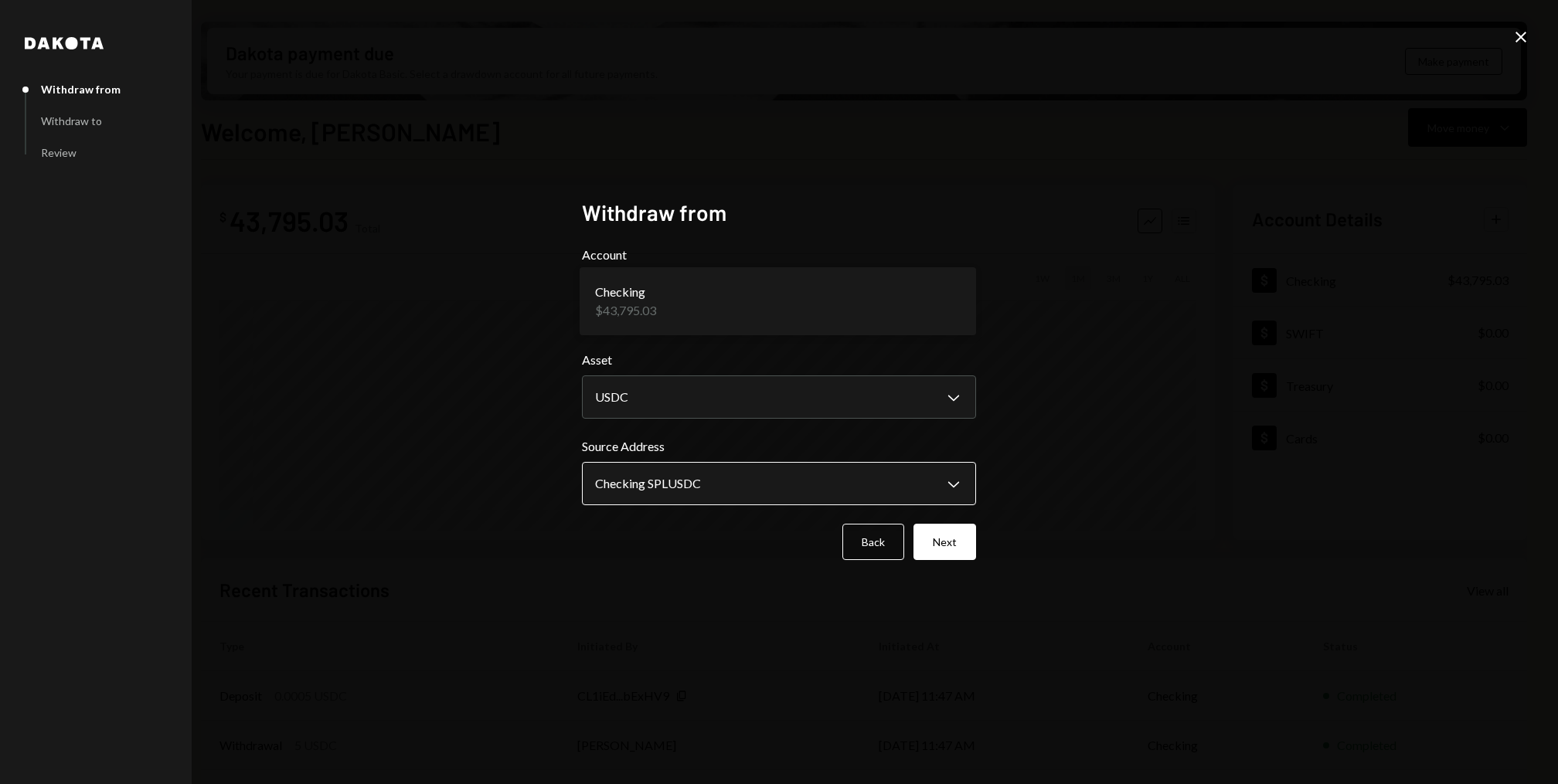
click at [695, 489] on body "J Jito Foundation Caret Down Home Home Inbox Inbox Activities Transactions Acco…" at bounding box center [779, 392] width 1558 height 784
click at [941, 543] on button "Next" at bounding box center [945, 542] width 63 height 36
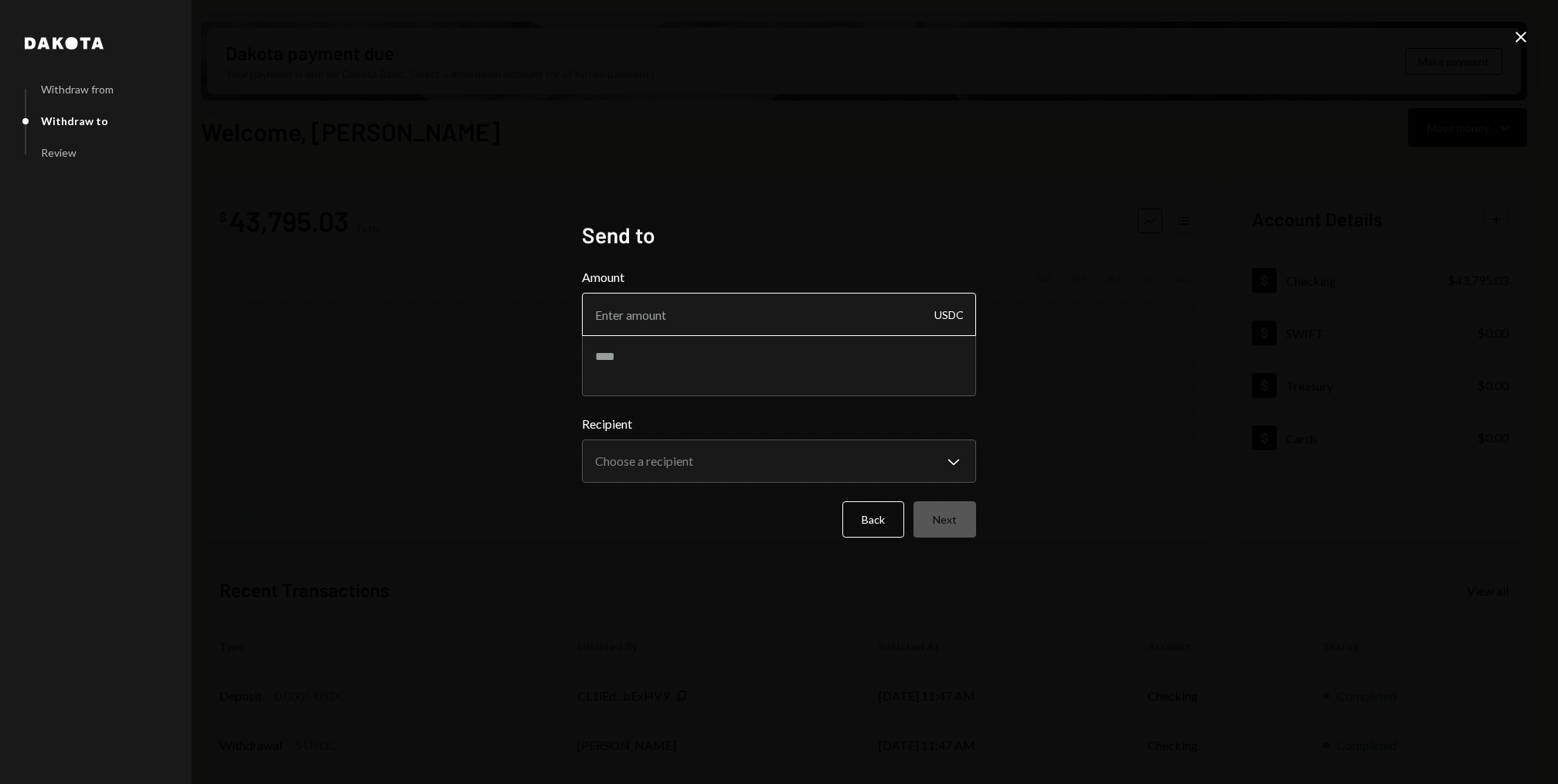
click at [662, 325] on input "Amount" at bounding box center [779, 313] width 394 height 43
click at [657, 357] on textarea at bounding box center [779, 365] width 394 height 62
paste textarea "**********"
type textarea "**********"
click at [672, 308] on input "Amount" at bounding box center [779, 313] width 394 height 43
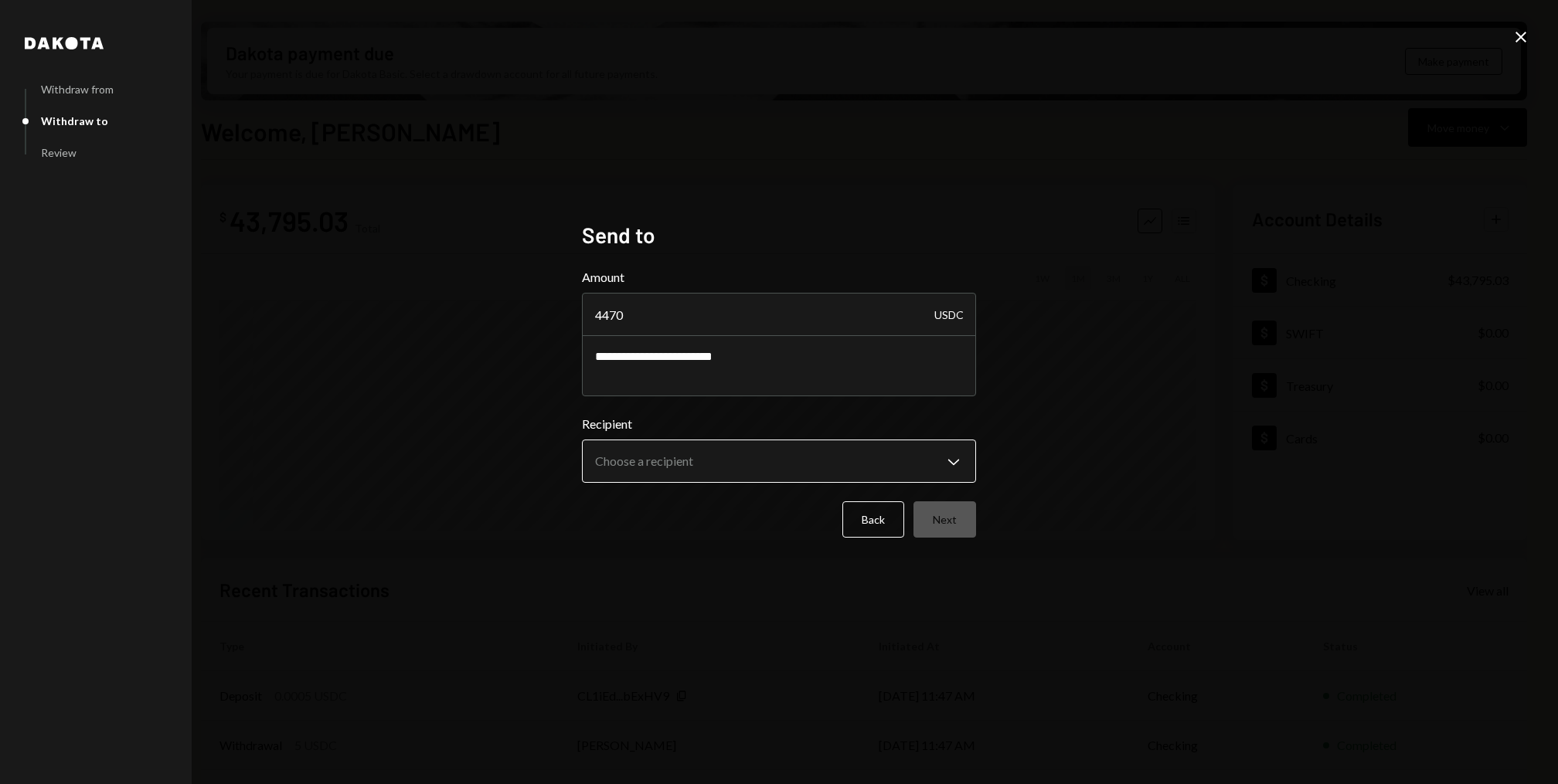
type input "4470"
click at [760, 455] on body "J Jito Foundation Caret Down Home Home Inbox Inbox Activities Transactions Acco…" at bounding box center [779, 392] width 1558 height 784
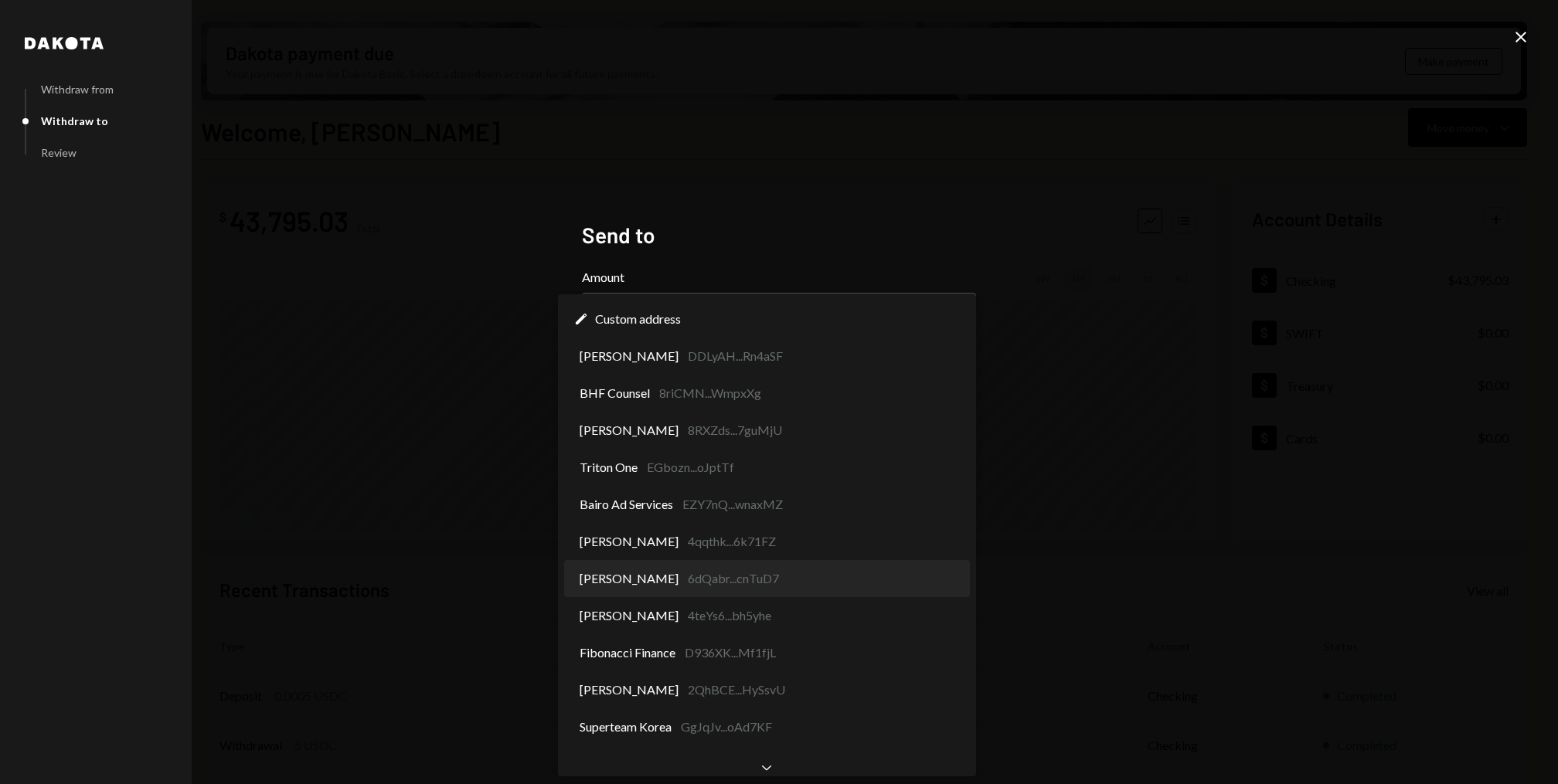
select select "**********"
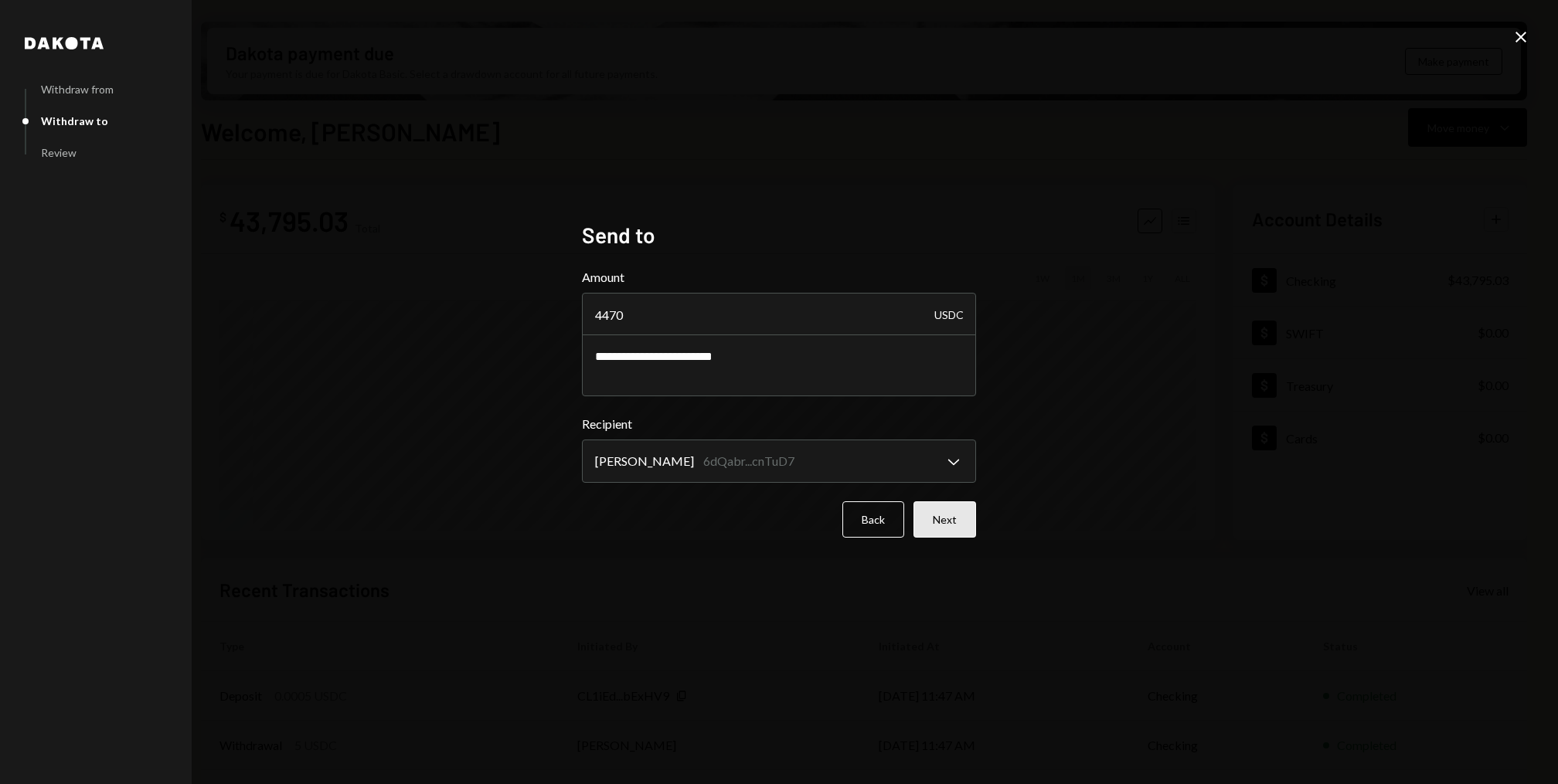
click at [961, 509] on button "Next" at bounding box center [945, 519] width 63 height 36
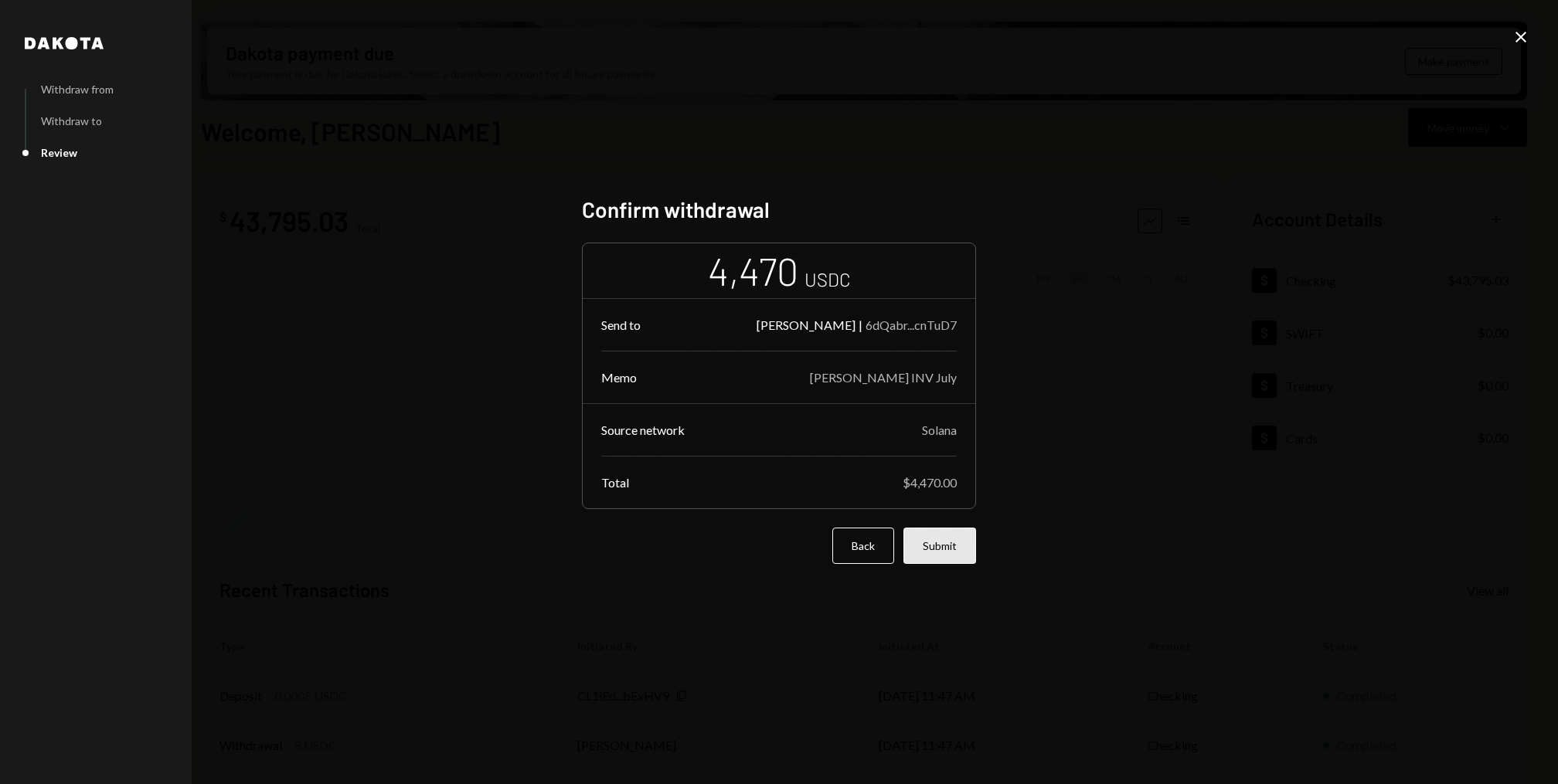
click at [955, 542] on button "Submit" at bounding box center [940, 545] width 73 height 36
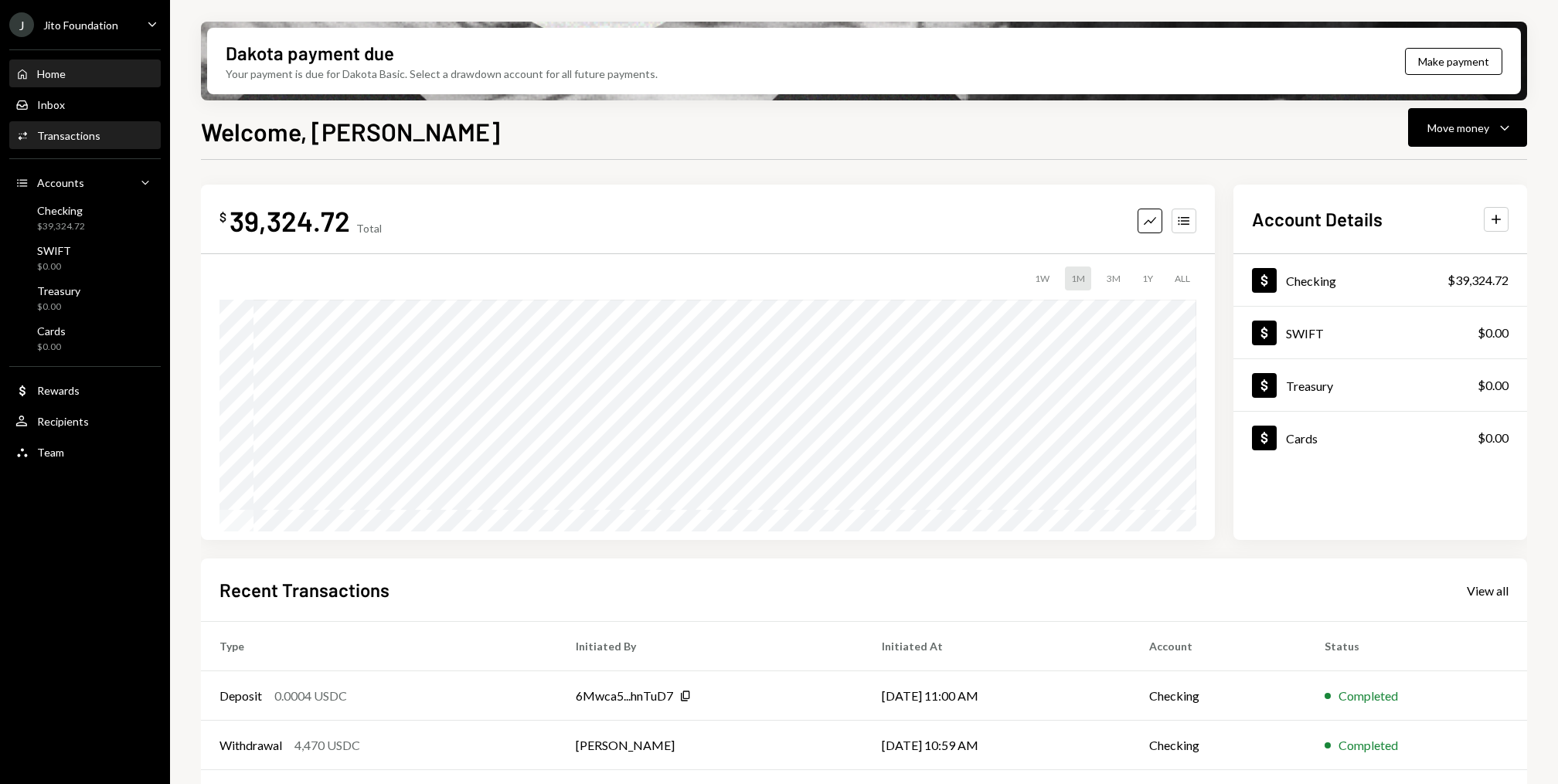
click at [88, 141] on div "Transactions" at bounding box center [68, 136] width 63 height 14
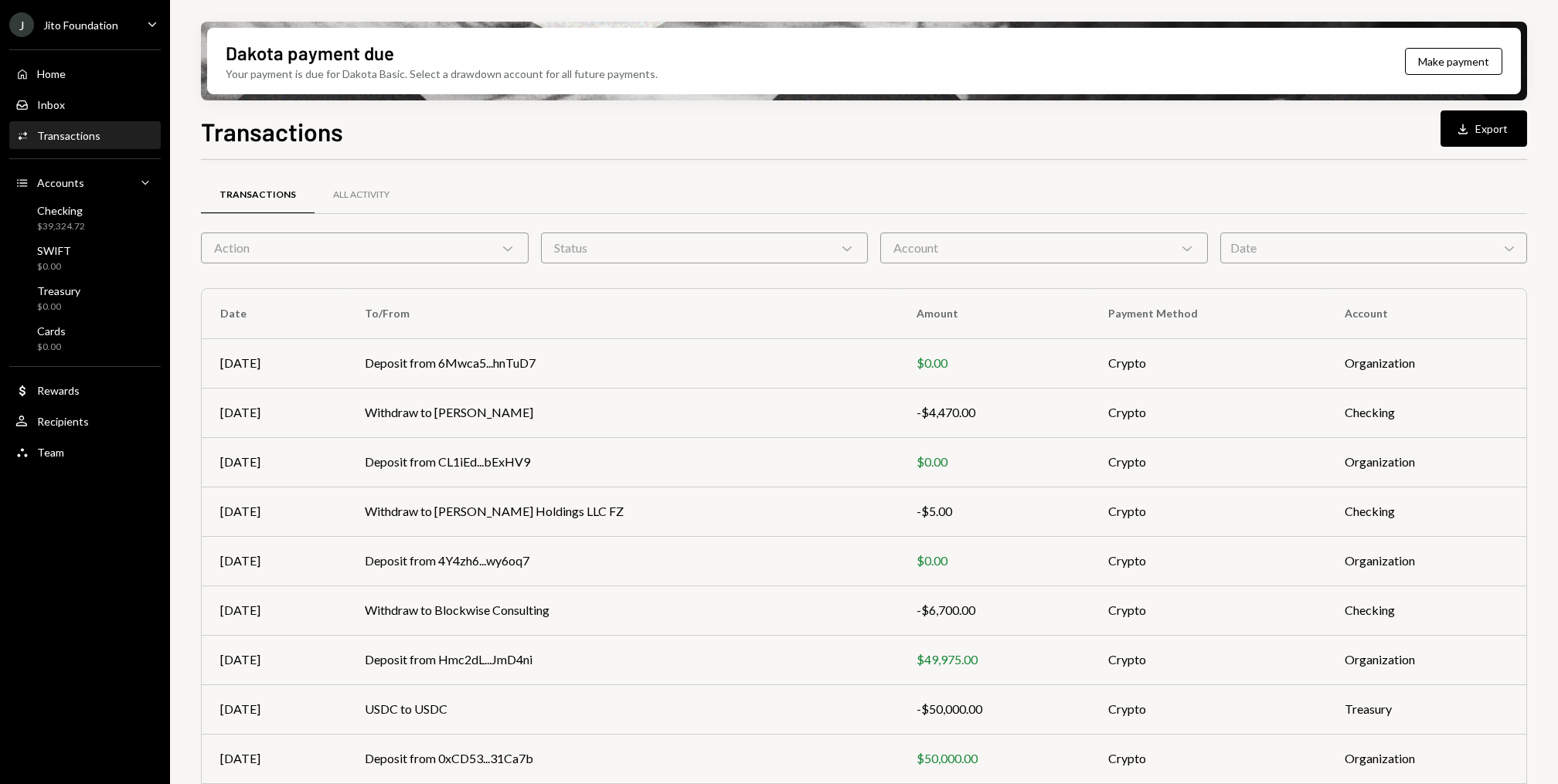
scroll to position [95, 0]
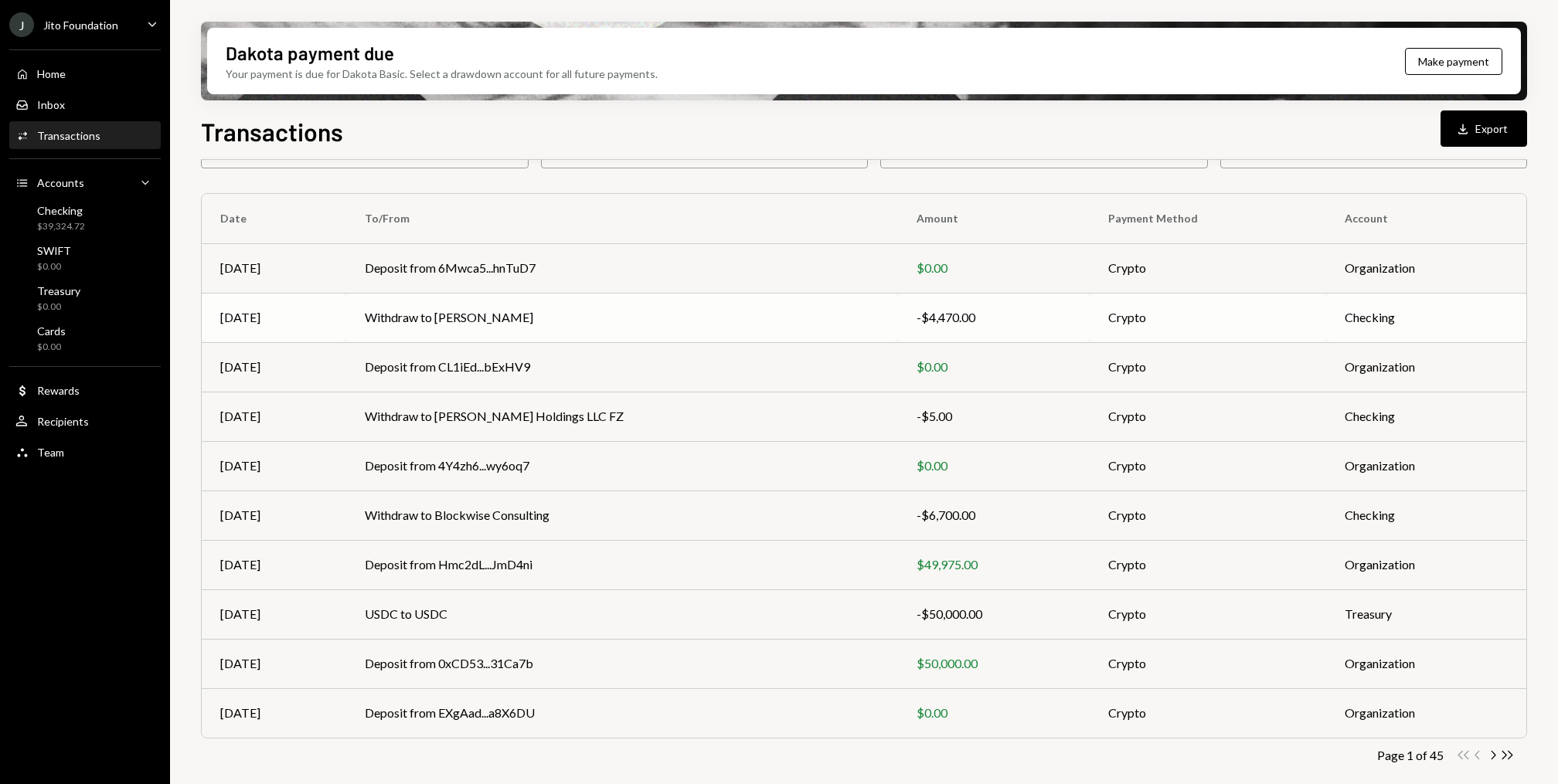
click at [571, 308] on td "Withdraw to [PERSON_NAME]" at bounding box center [622, 317] width 552 height 50
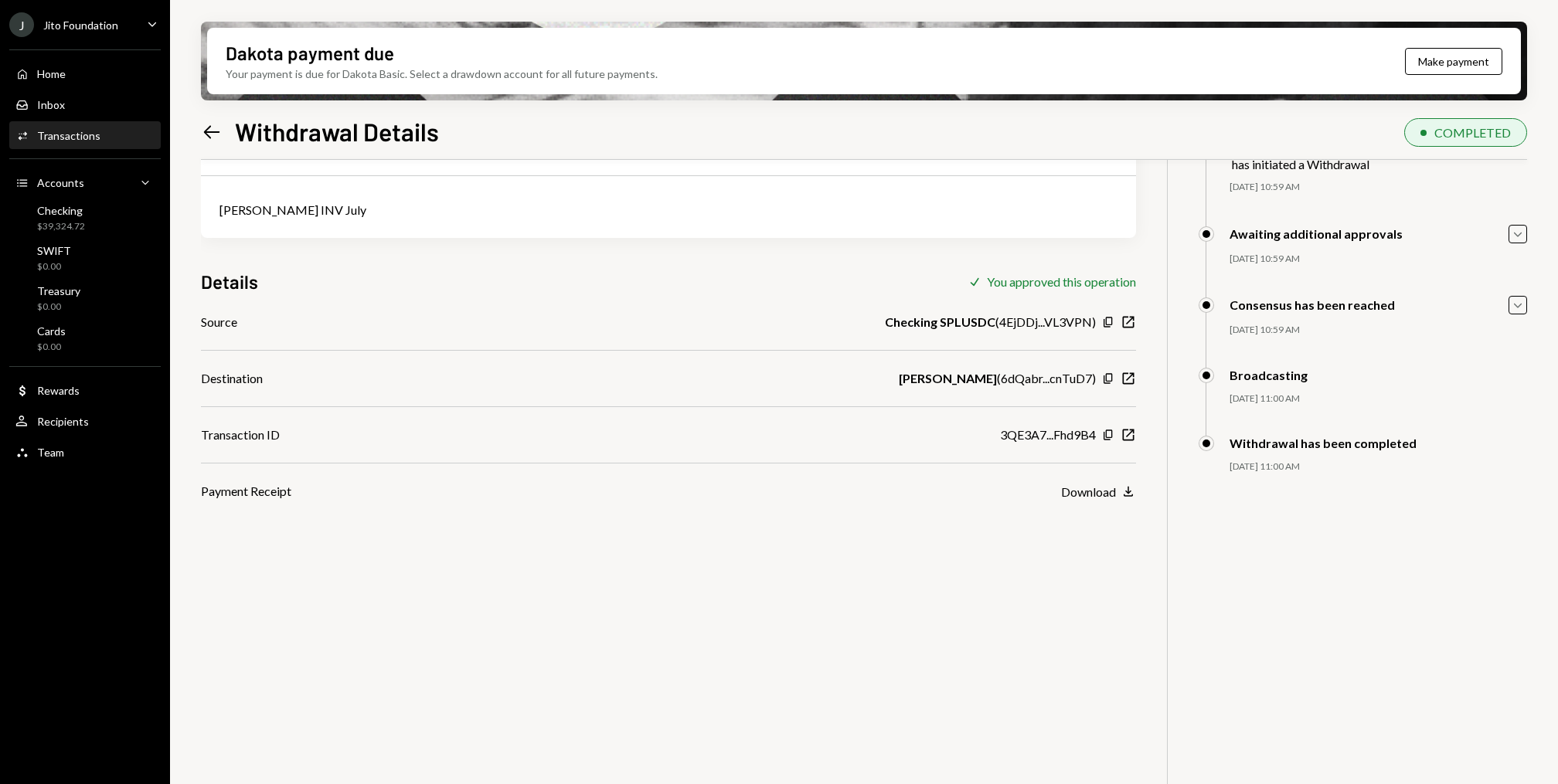
scroll to position [123, 0]
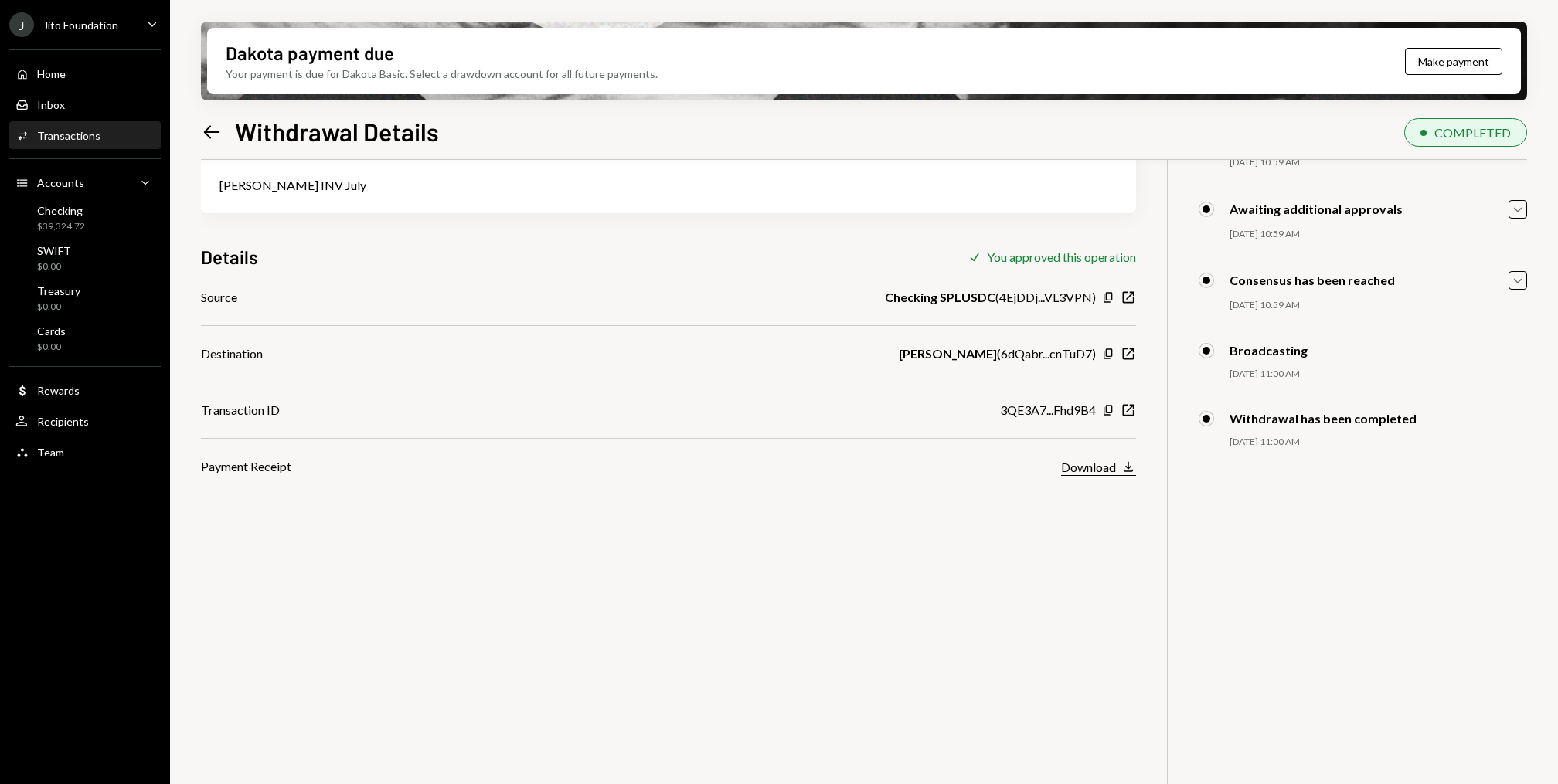
click at [1098, 460] on div "Download" at bounding box center [1088, 466] width 55 height 14
